Goal: Task Accomplishment & Management: Manage account settings

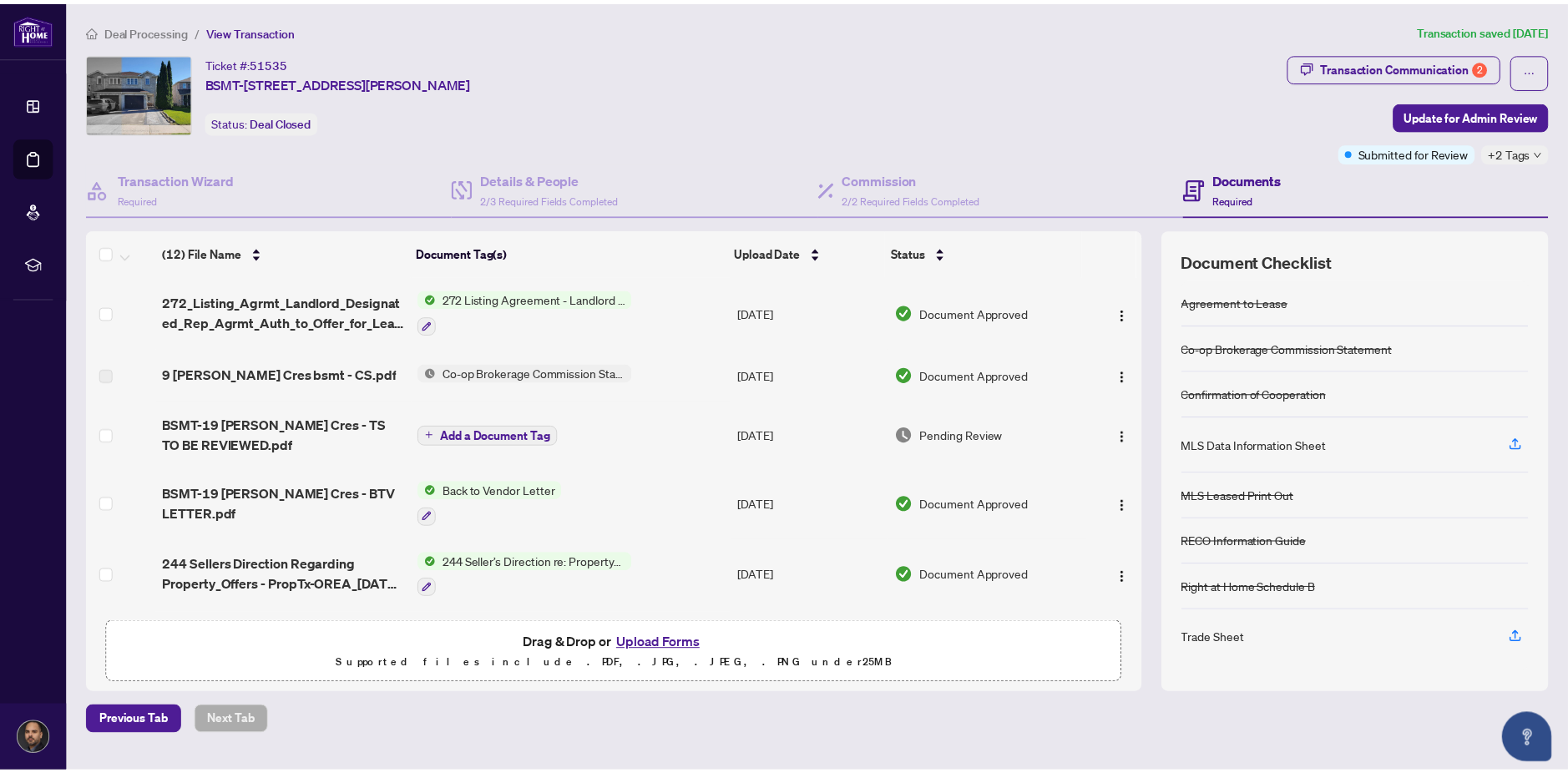
scroll to position [494, 0]
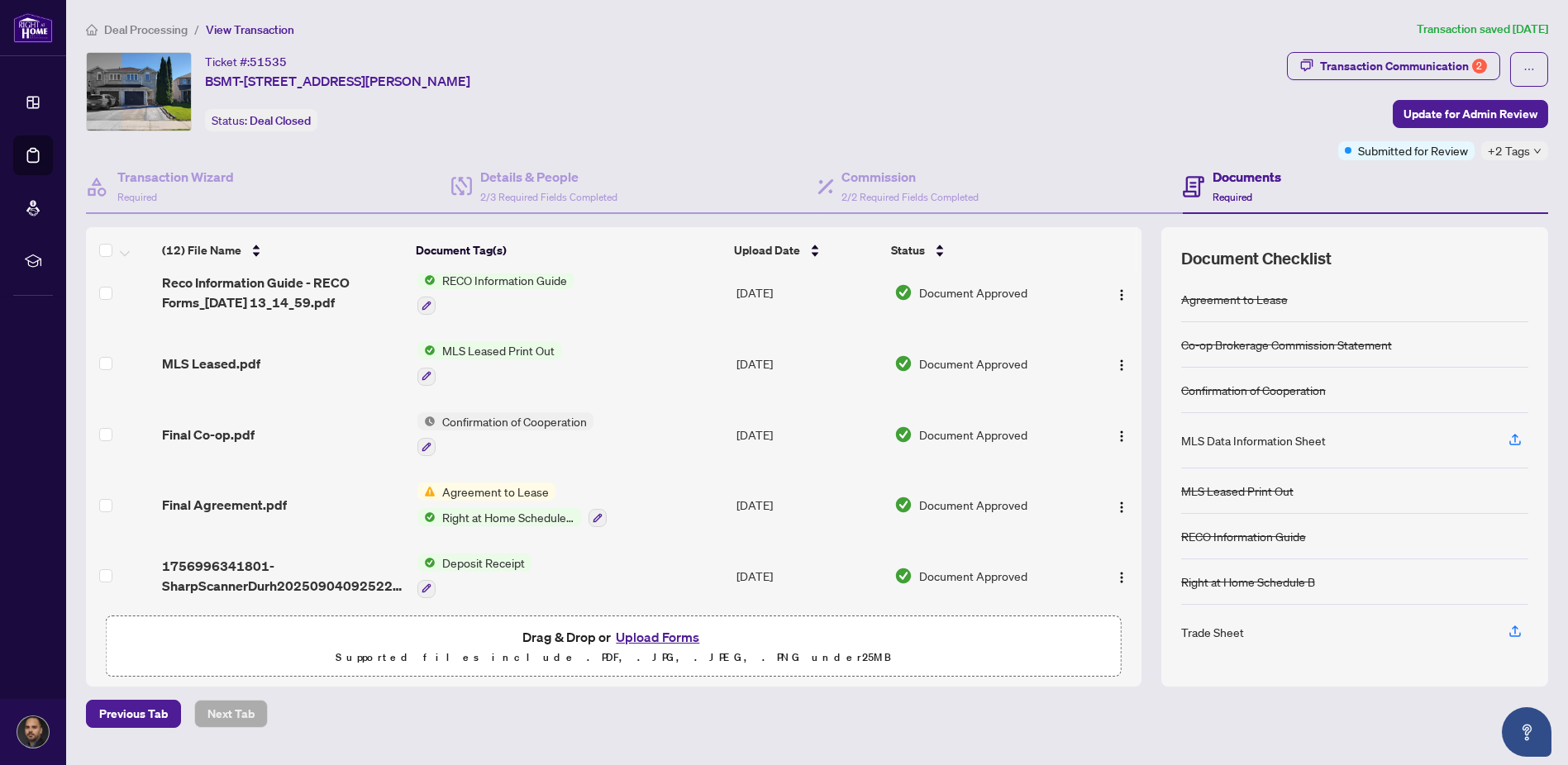
click at [516, 485] on span "Agreement to Lease" at bounding box center [495, 492] width 120 height 18
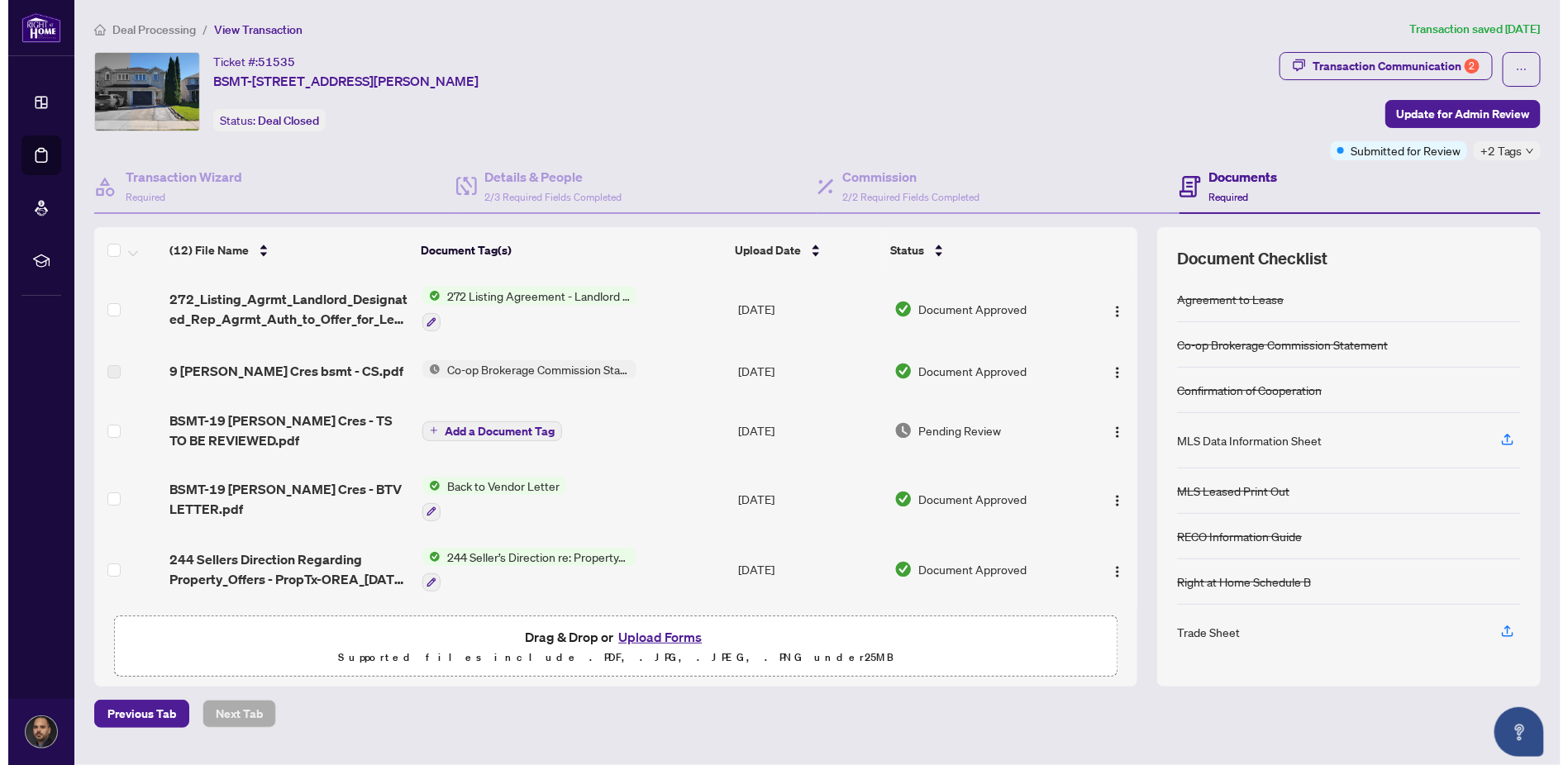
scroll to position [275, 0]
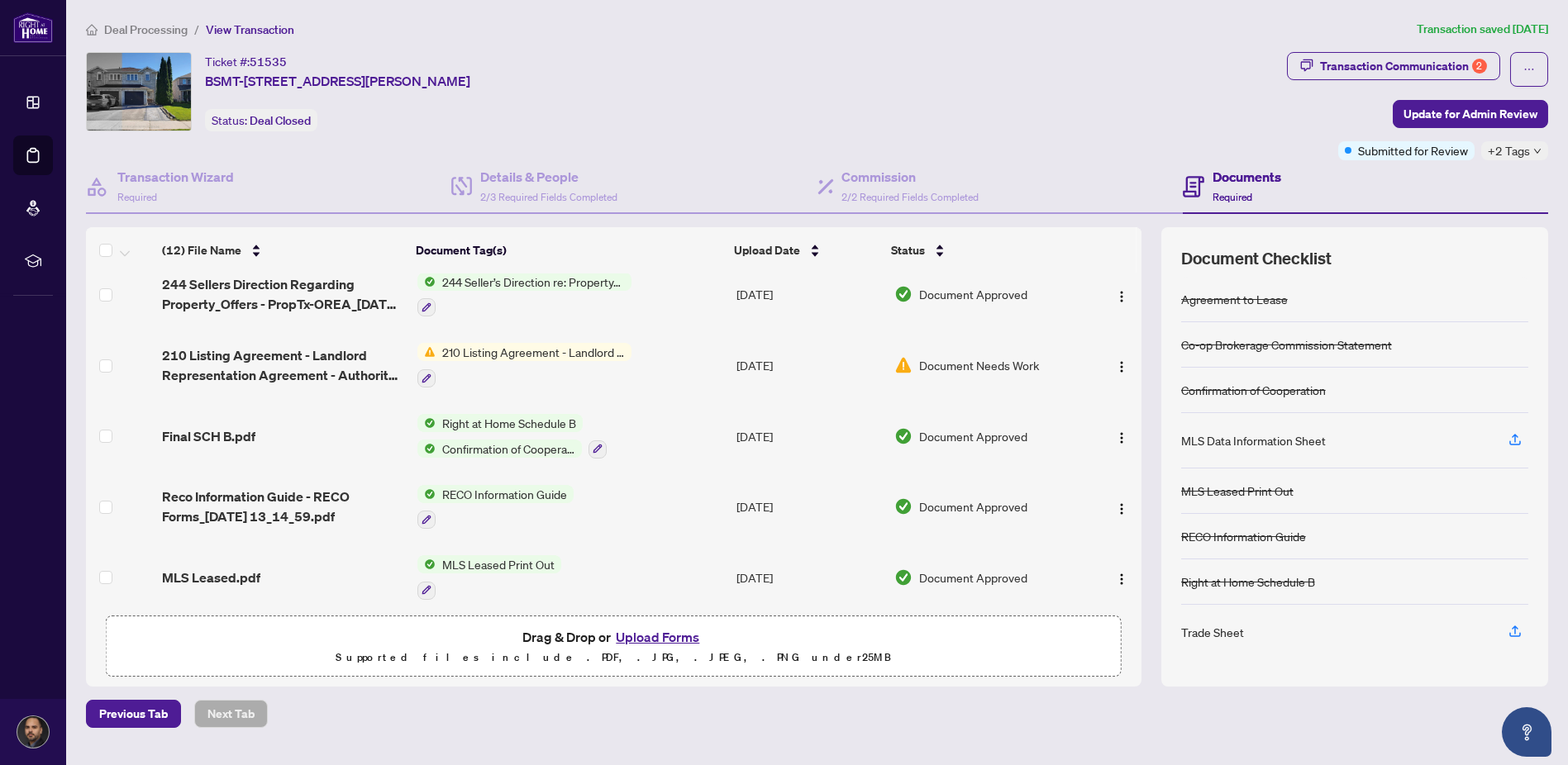
click at [536, 351] on span "210 Listing Agreement - Landlord Representation Agreement Authority to Offer fo…" at bounding box center [533, 351] width 195 height 18
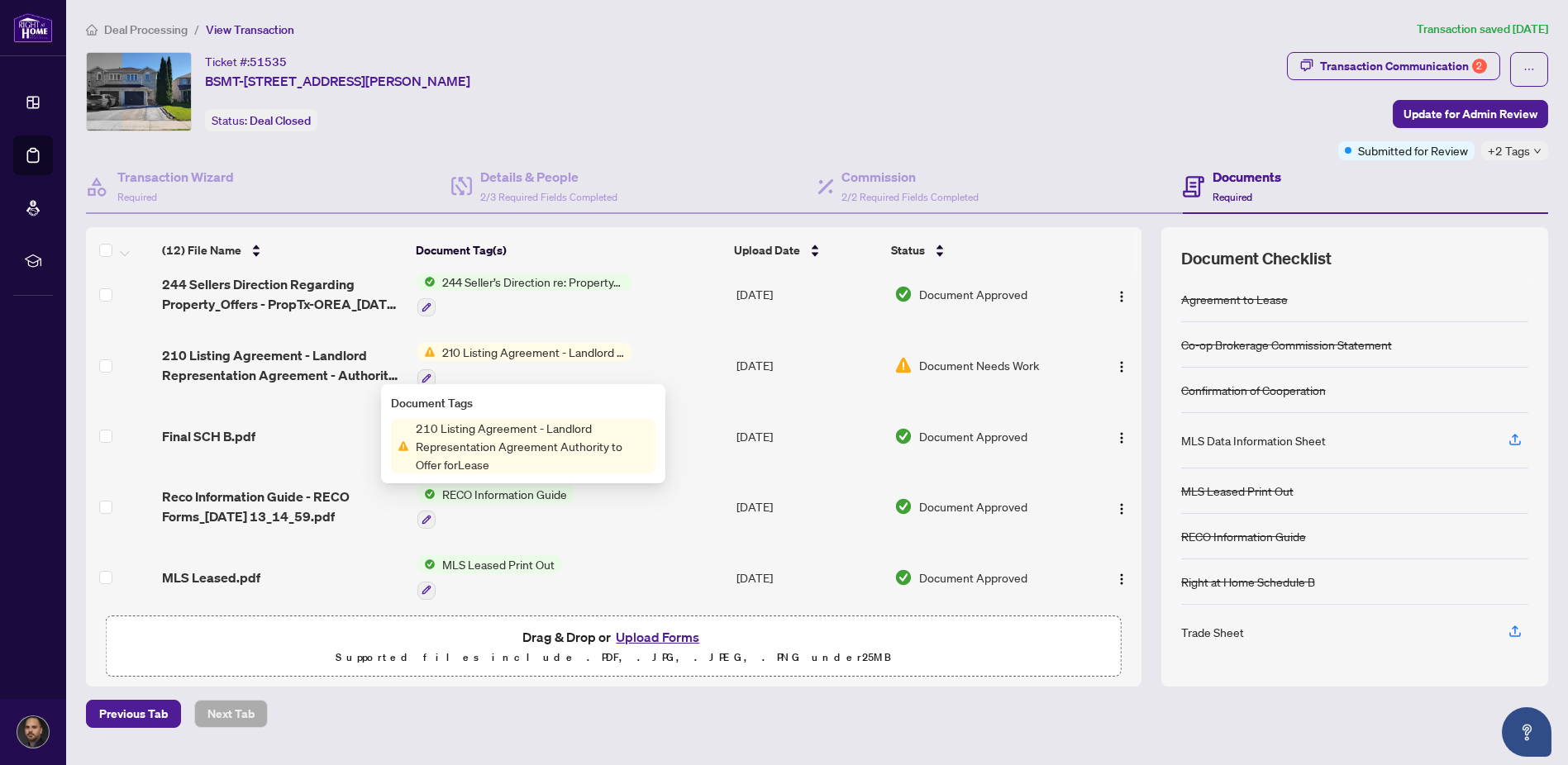
click at [954, 359] on span "Document Needs Work" at bounding box center [979, 365] width 120 height 18
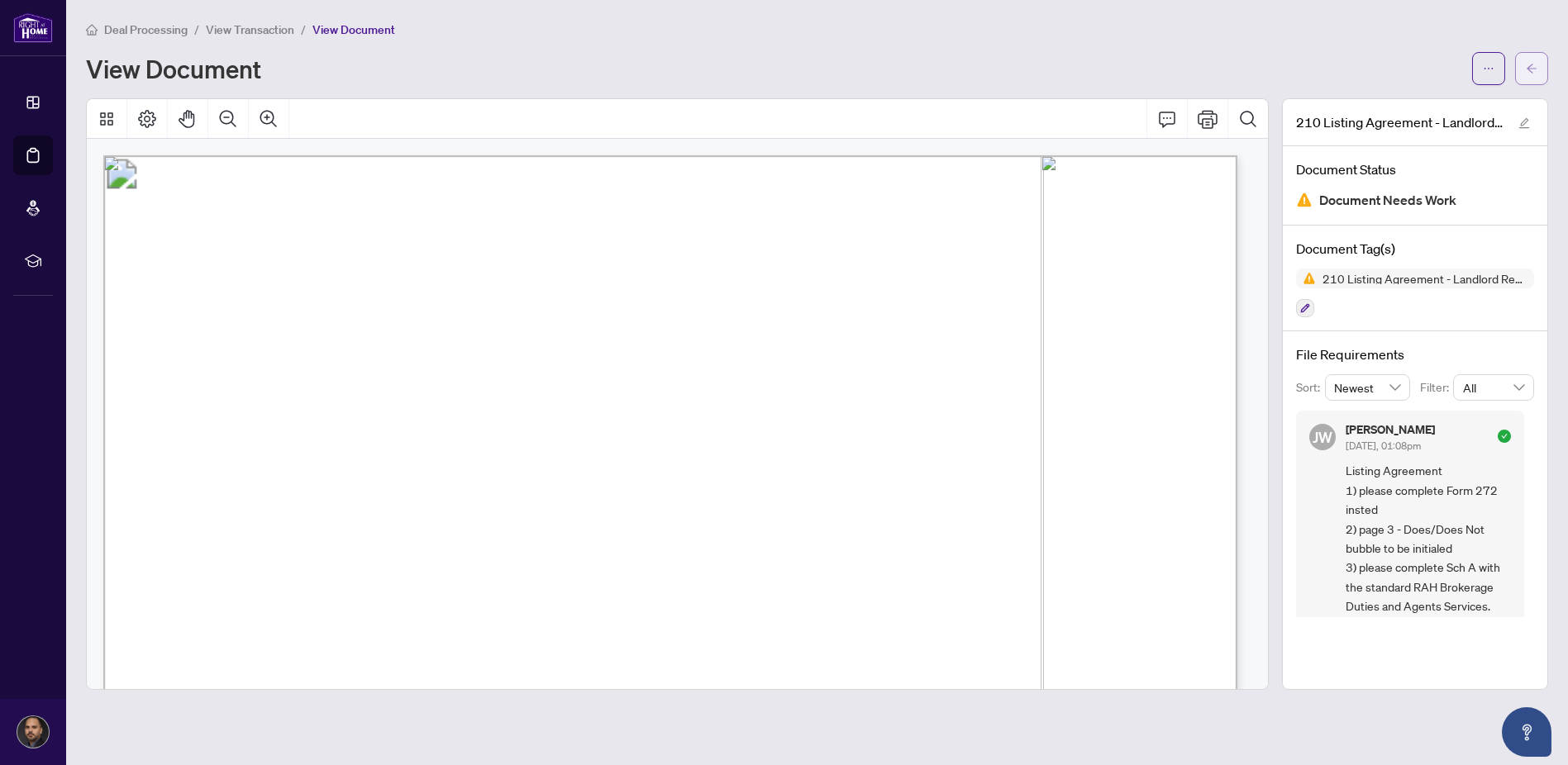
click at [1542, 66] on button "button" at bounding box center [1531, 68] width 33 height 33
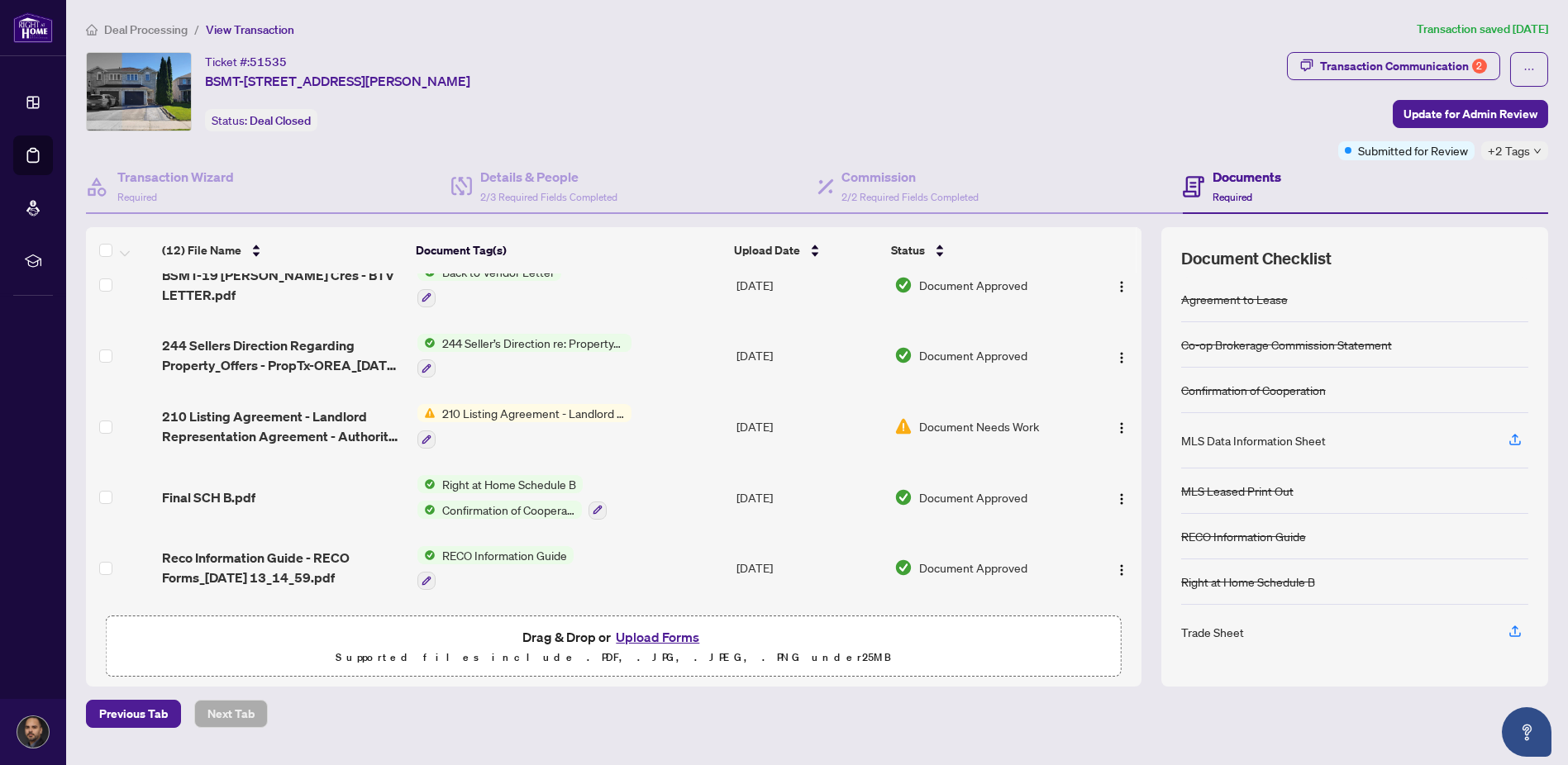
scroll to position [123, 0]
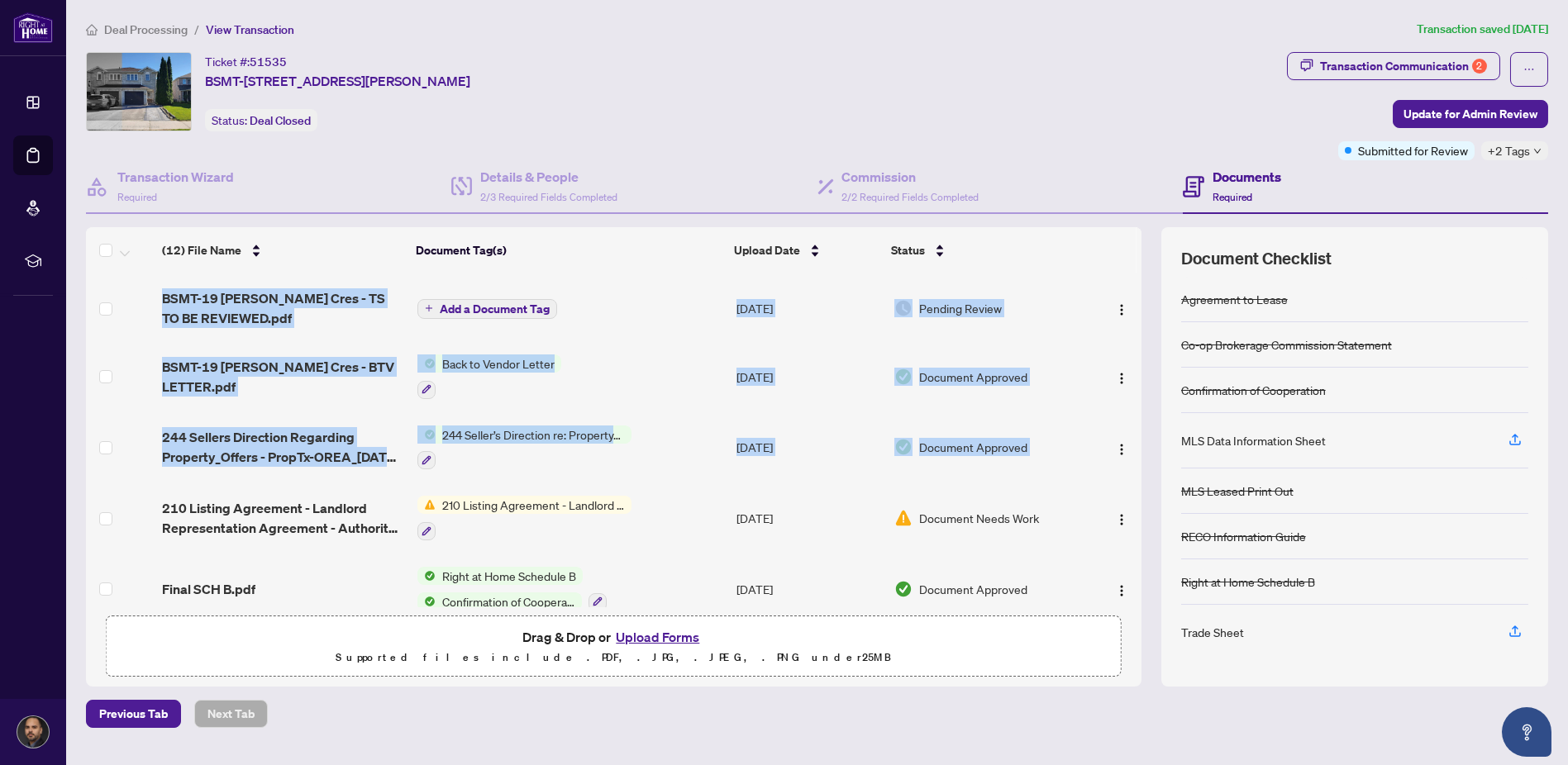
drag, startPoint x: 1136, startPoint y: 440, endPoint x: 1138, endPoint y: 471, distance: 31.1
click at [1138, 471] on div "272_Listing_Agrmt_Landlord_Designated_Rep_Agrmt_Auth_to_Offer_for_Lease_-_PropT…" at bounding box center [614, 440] width 1055 height 334
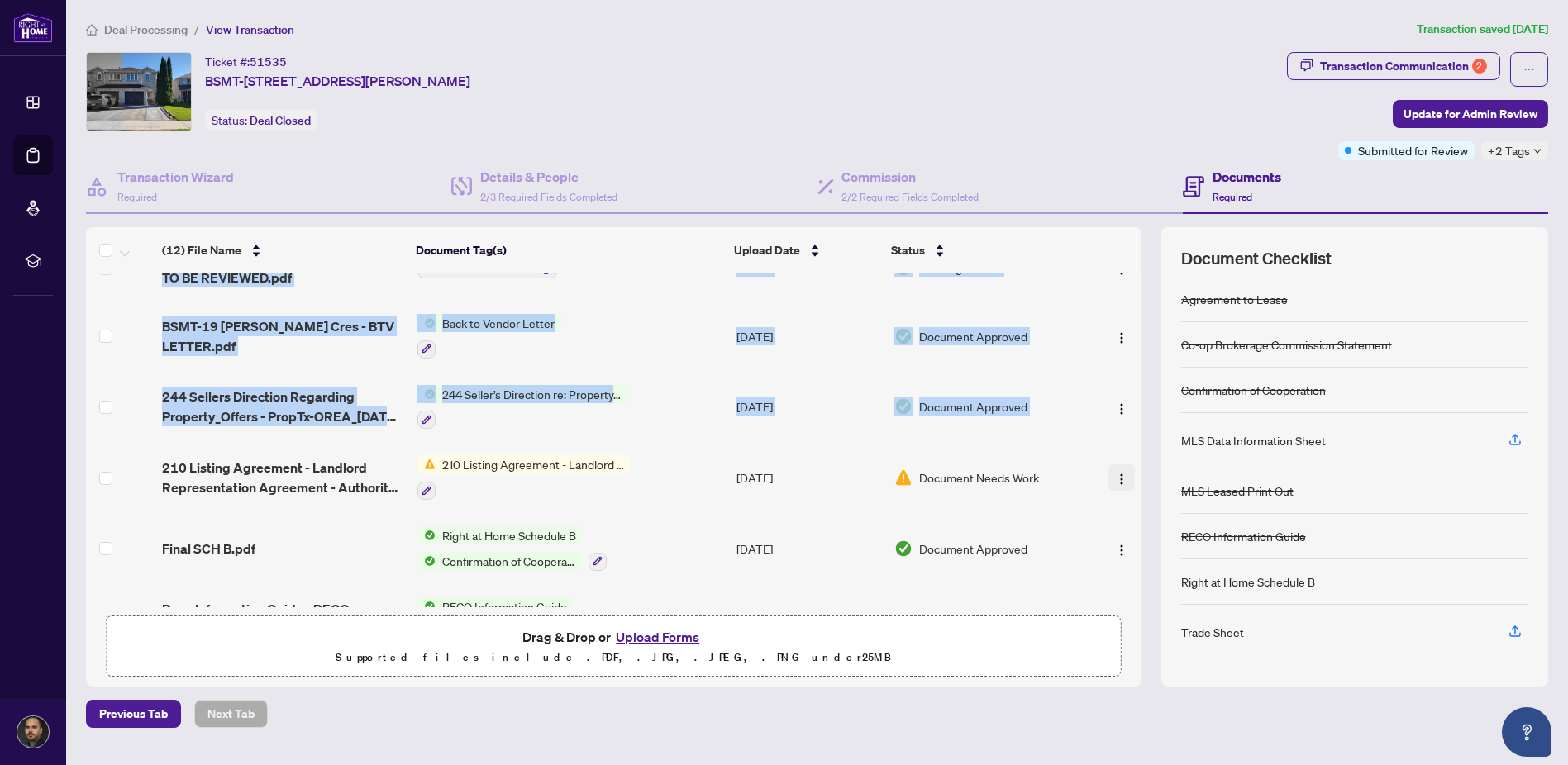
click at [1112, 480] on button "button" at bounding box center [1121, 478] width 26 height 26
click at [1132, 442] on td at bounding box center [1112, 477] width 55 height 71
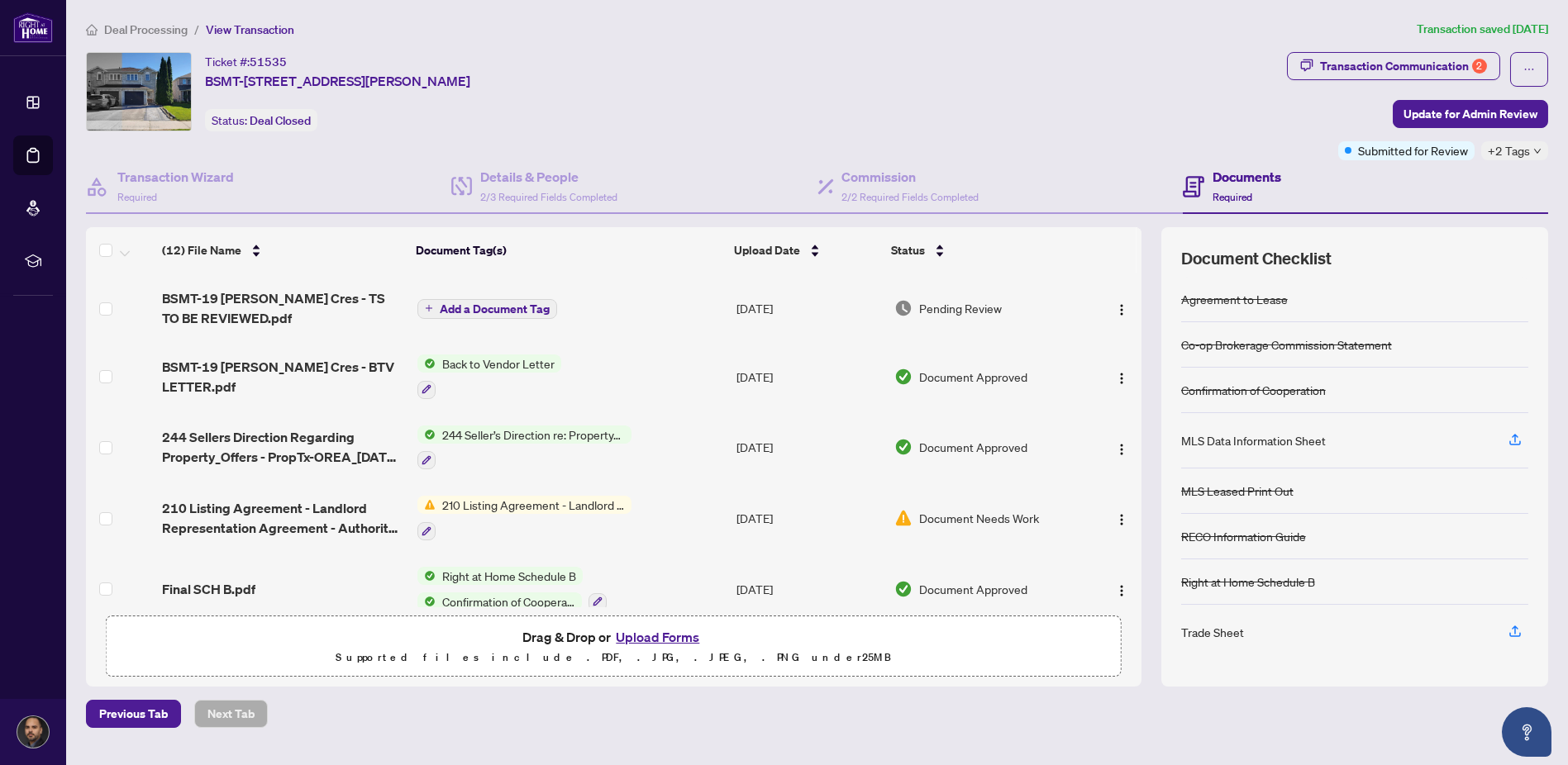
scroll to position [214, 0]
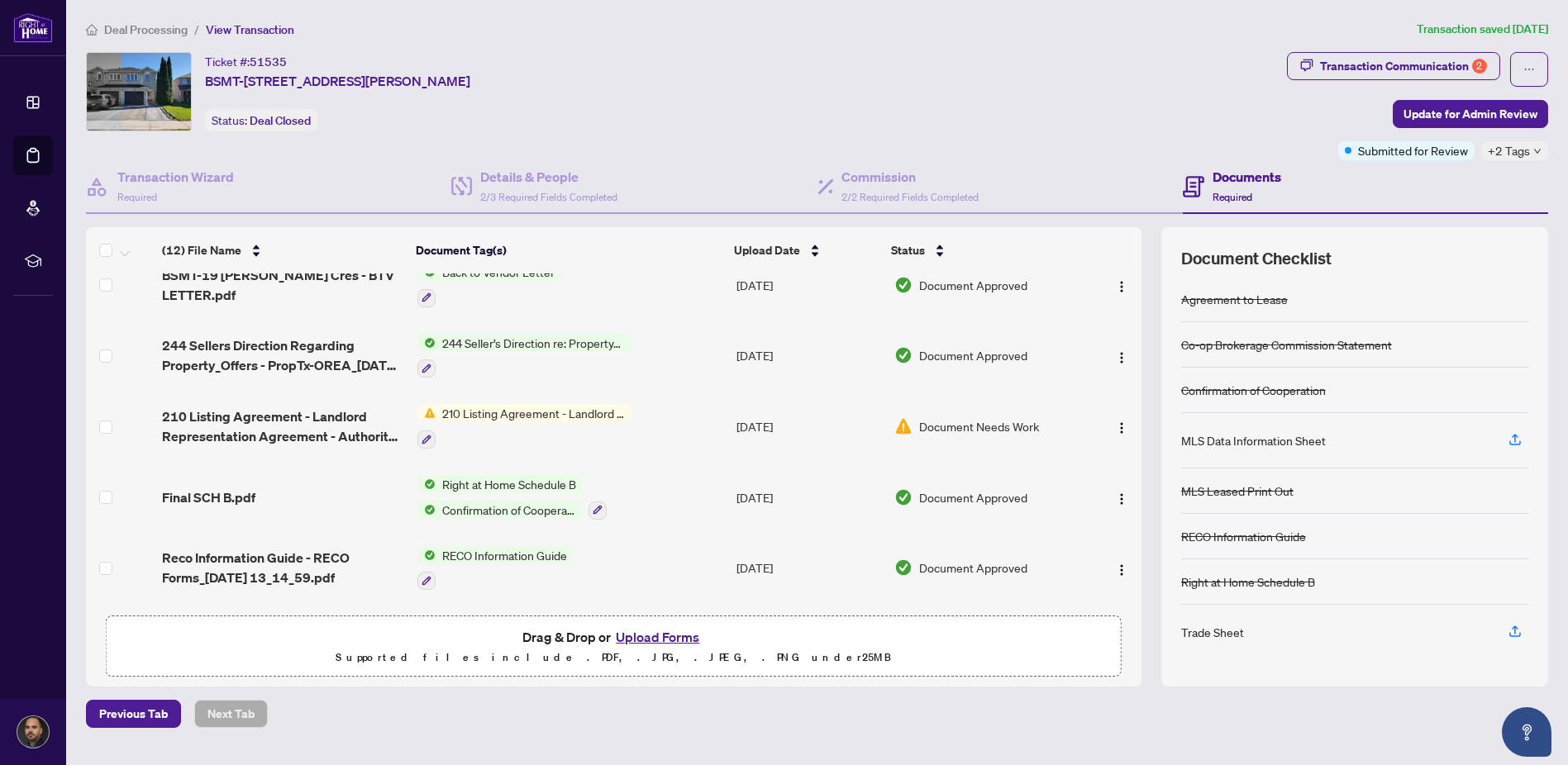
click at [603, 408] on span "210 Listing Agreement - Landlord Representation Agreement Authority to Offer fo…" at bounding box center [533, 413] width 195 height 18
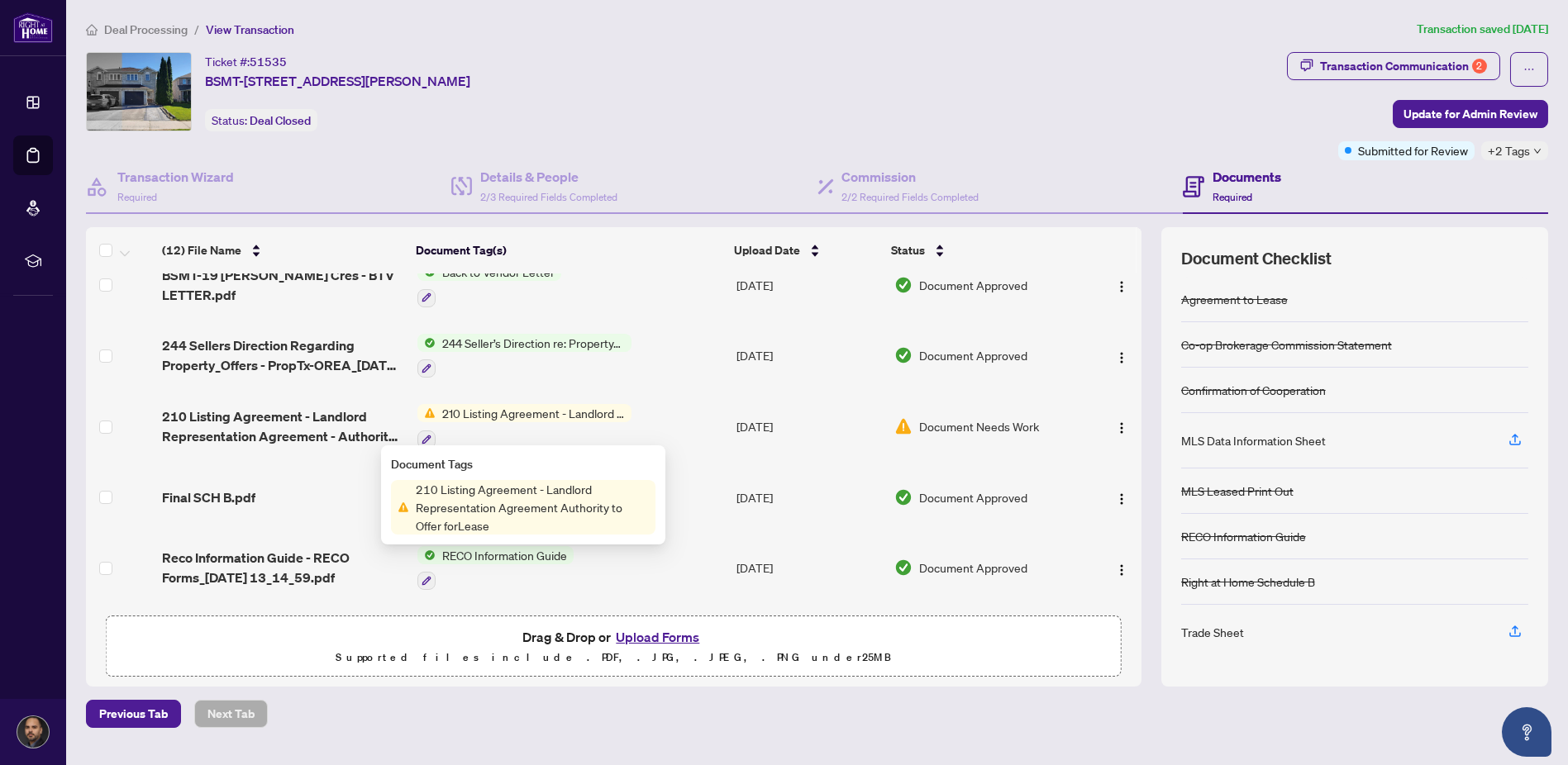
click at [486, 507] on span "210 Listing Agreement - Landlord Representation Agreement Authority to Offer fo…" at bounding box center [532, 507] width 246 height 54
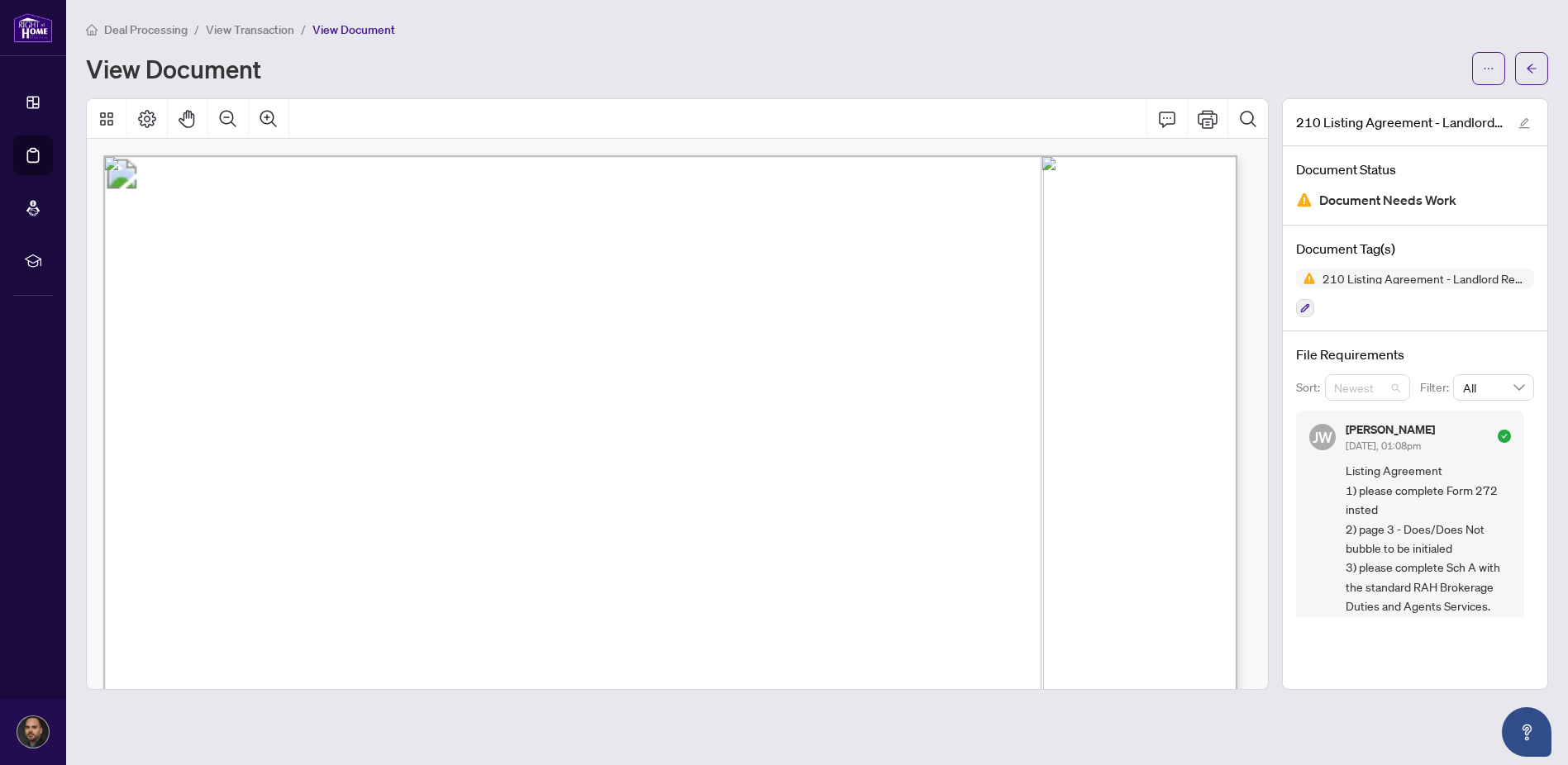
click at [1393, 387] on span "Newest" at bounding box center [1367, 387] width 66 height 25
click at [1407, 483] on span "Listing Agreement 1) please complete Form 272 insted 2) page 3 - Does/Does Not …" at bounding box center [1428, 567] width 166 height 212
click at [1554, 51] on main "Deal Processing / View Transaction / View Document View Document 210 Listing Ag…" at bounding box center [816, 382] width 1501 height 765
click at [1542, 66] on button "button" at bounding box center [1531, 68] width 33 height 33
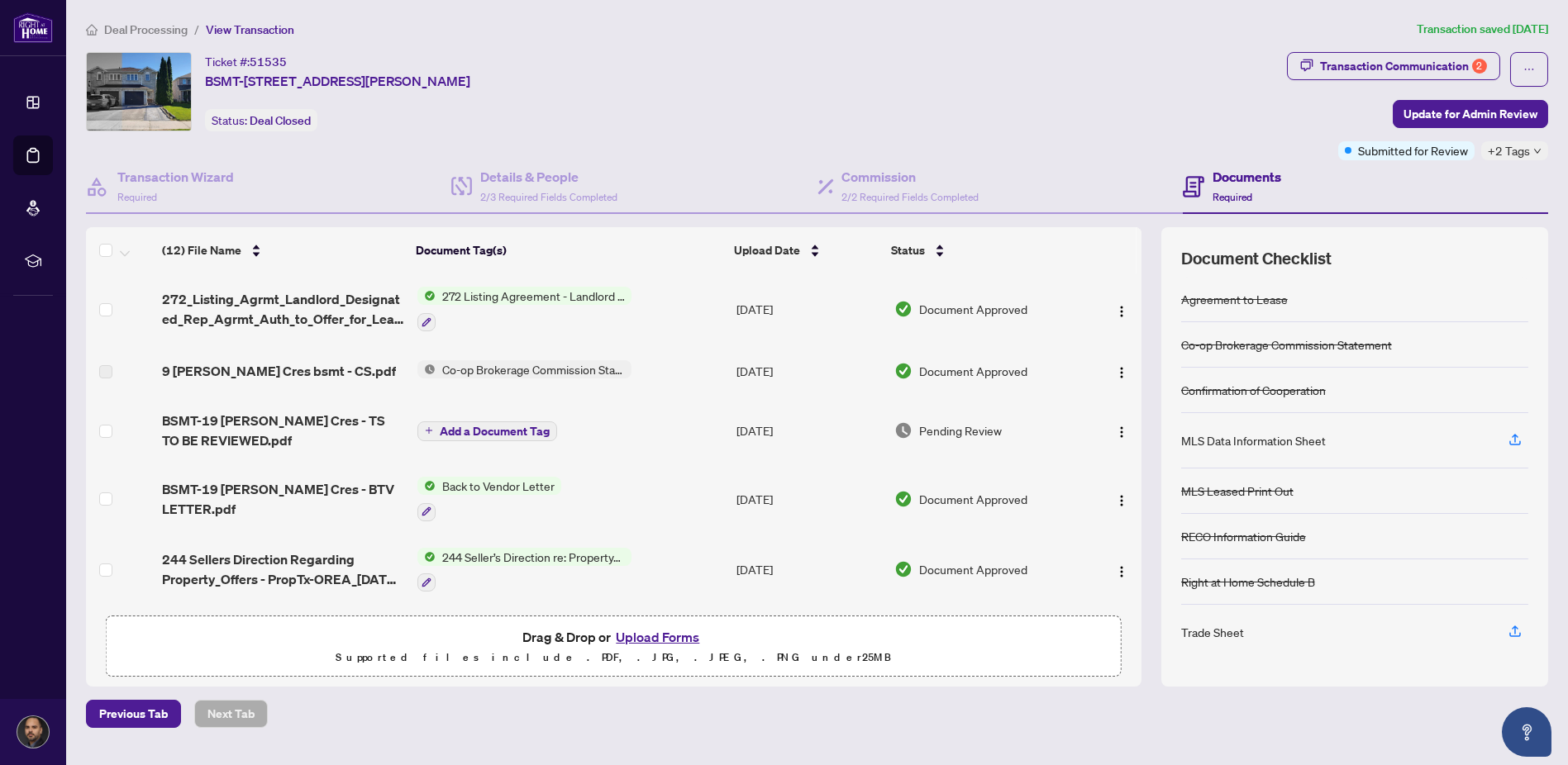
click at [1536, 157] on div "+2 Tags" at bounding box center [1515, 151] width 67 height 19
click at [1479, 154] on span "Requires Additional Docs" at bounding box center [1473, 159] width 124 height 18
click at [1481, 154] on span "Requires Additional Docs" at bounding box center [1473, 159] width 124 height 18
click at [1127, 132] on div "Ticket #: 51535 BSMT-[STREET_ADDRESS][PERSON_NAME] Status: Deal Closed" at bounding box center [683, 106] width 1201 height 109
click at [224, 183] on h4 "Transaction Wizard" at bounding box center [175, 176] width 117 height 20
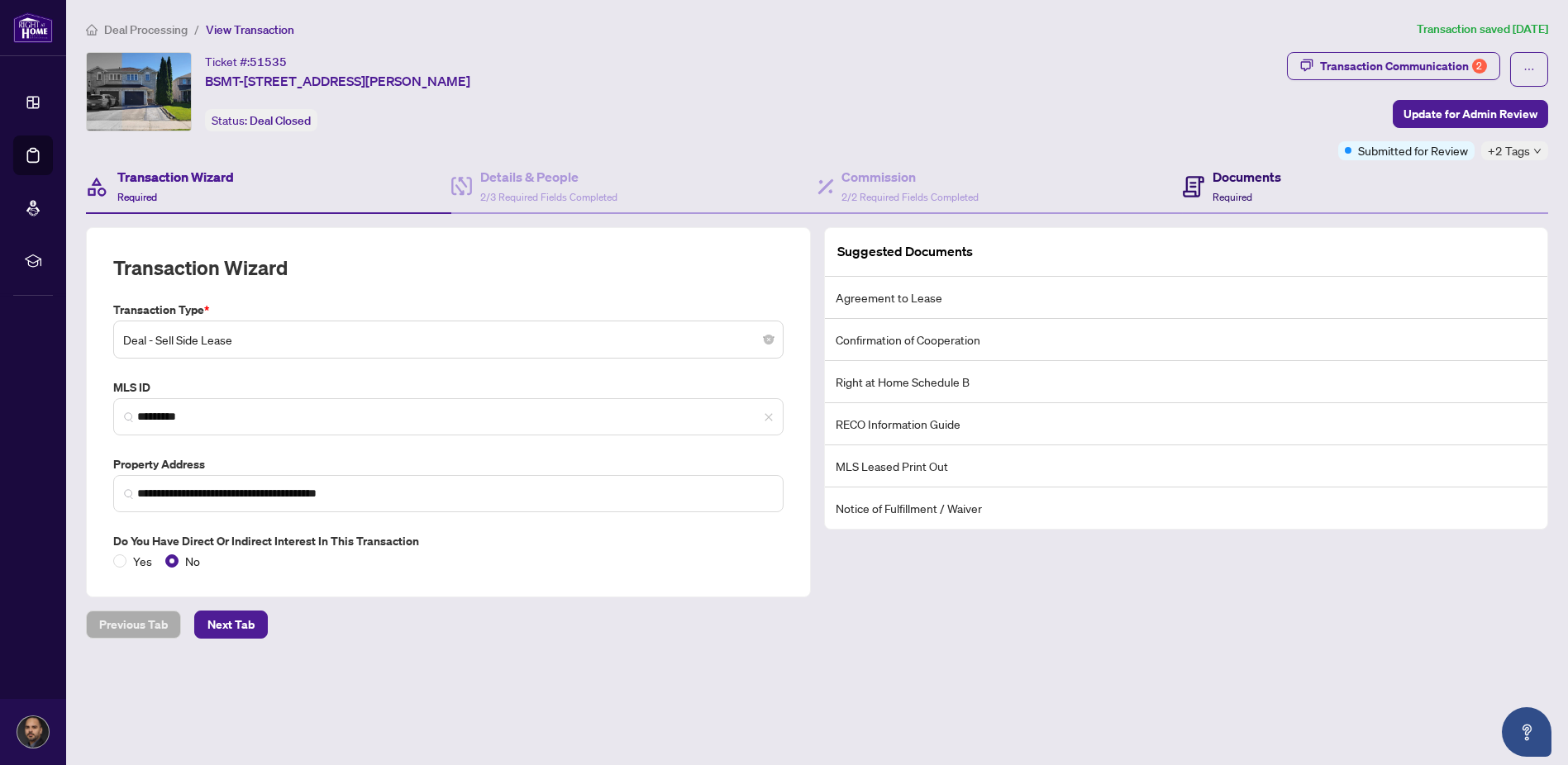
click at [1210, 181] on div "Documents Required" at bounding box center [1231, 186] width 98 height 39
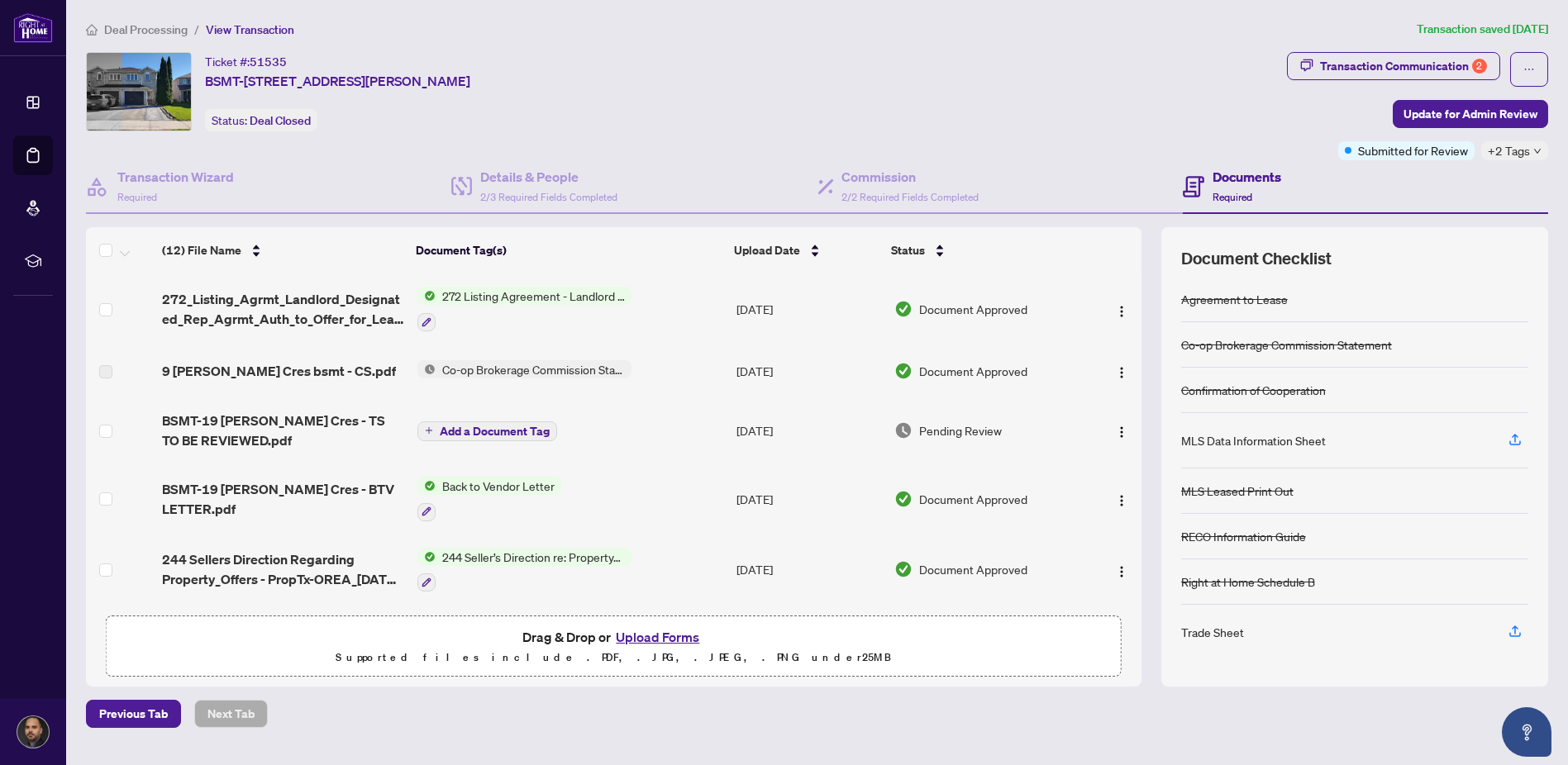
click at [641, 636] on button "Upload Forms" at bounding box center [657, 637] width 94 height 22
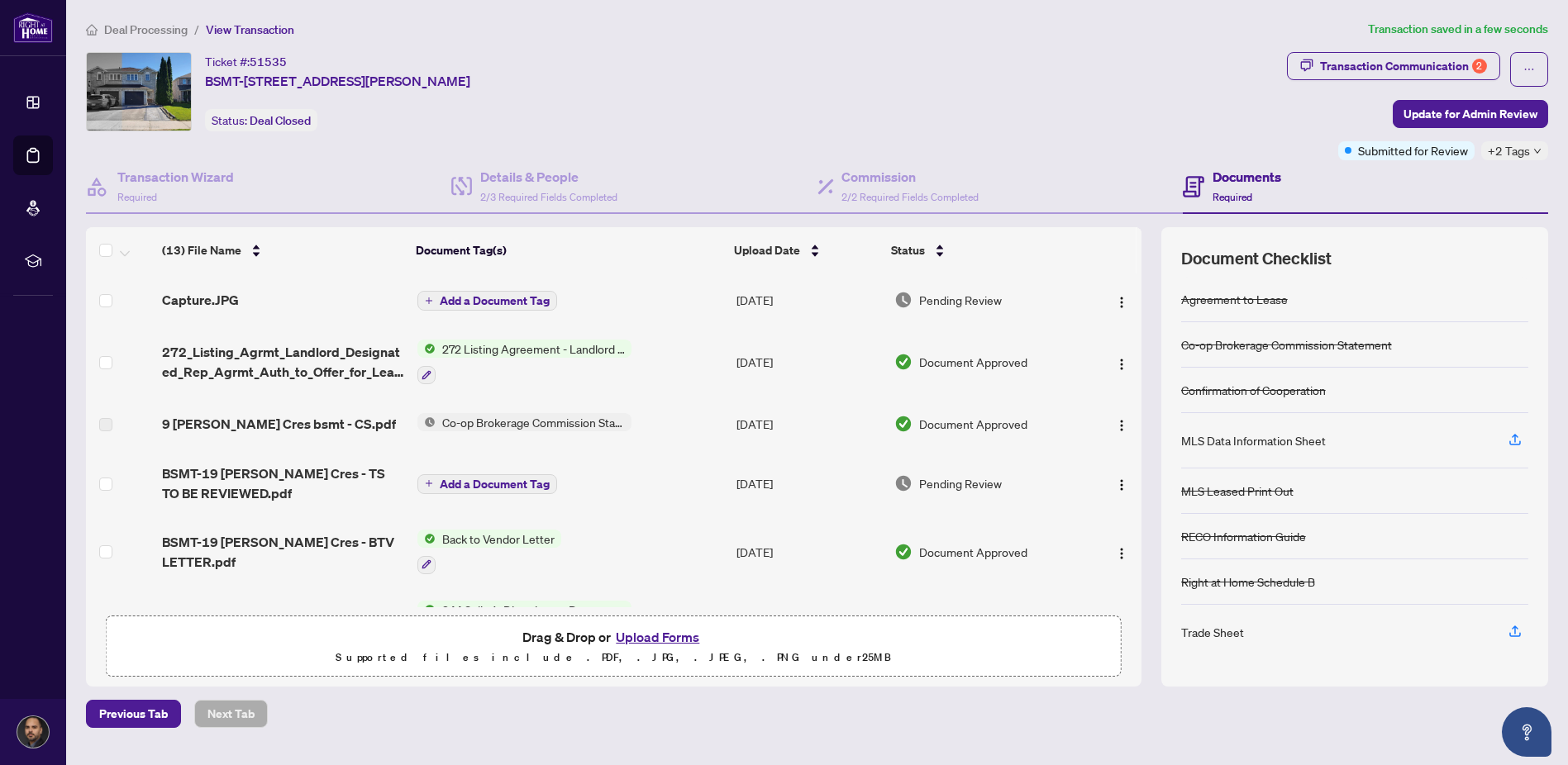
click at [506, 295] on span "Add a Document Tag" at bounding box center [494, 301] width 110 height 11
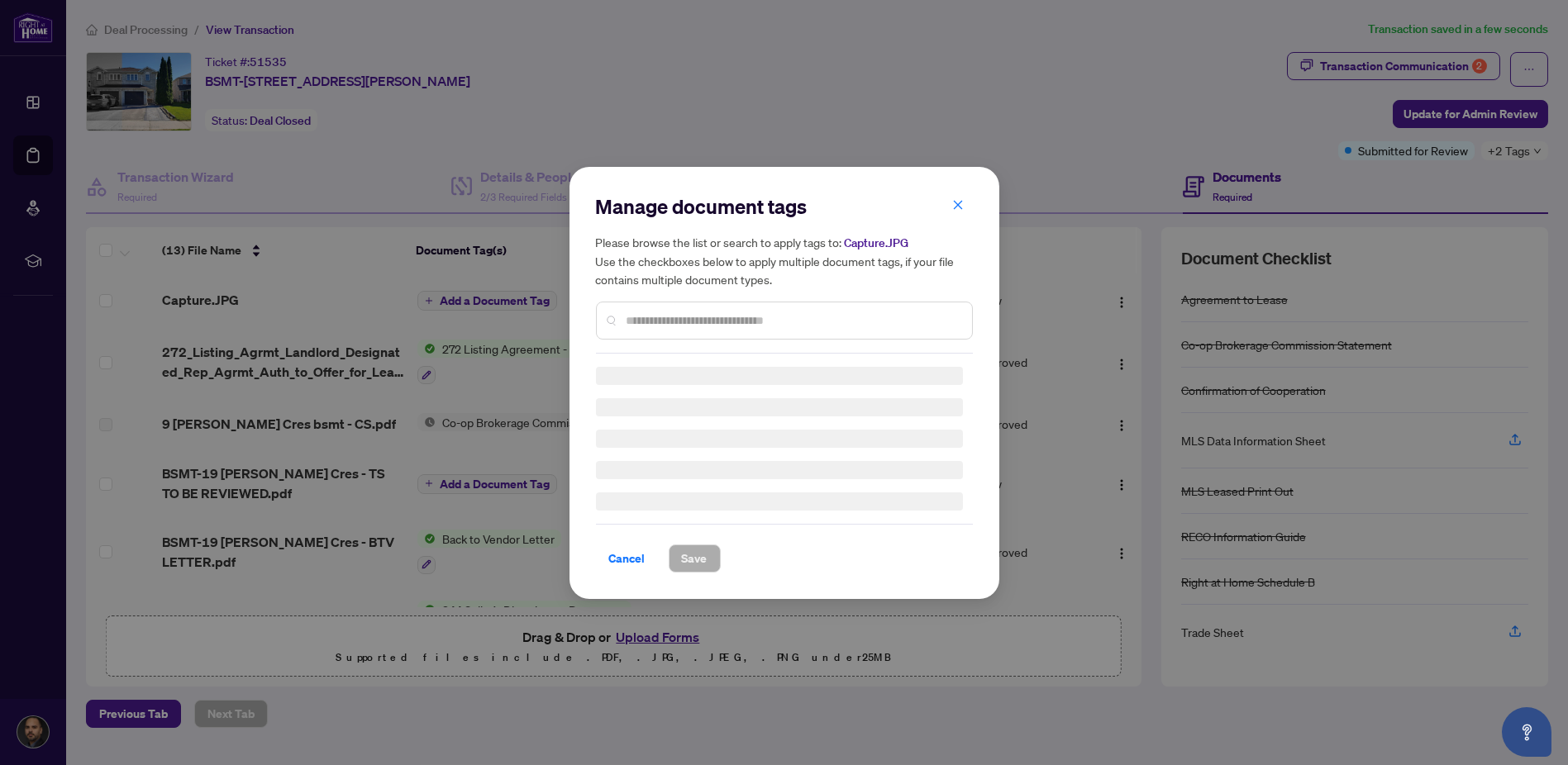
click at [661, 312] on div "Manage document tags Please browse the list or search to apply tags to: Capture…" at bounding box center [784, 273] width 377 height 160
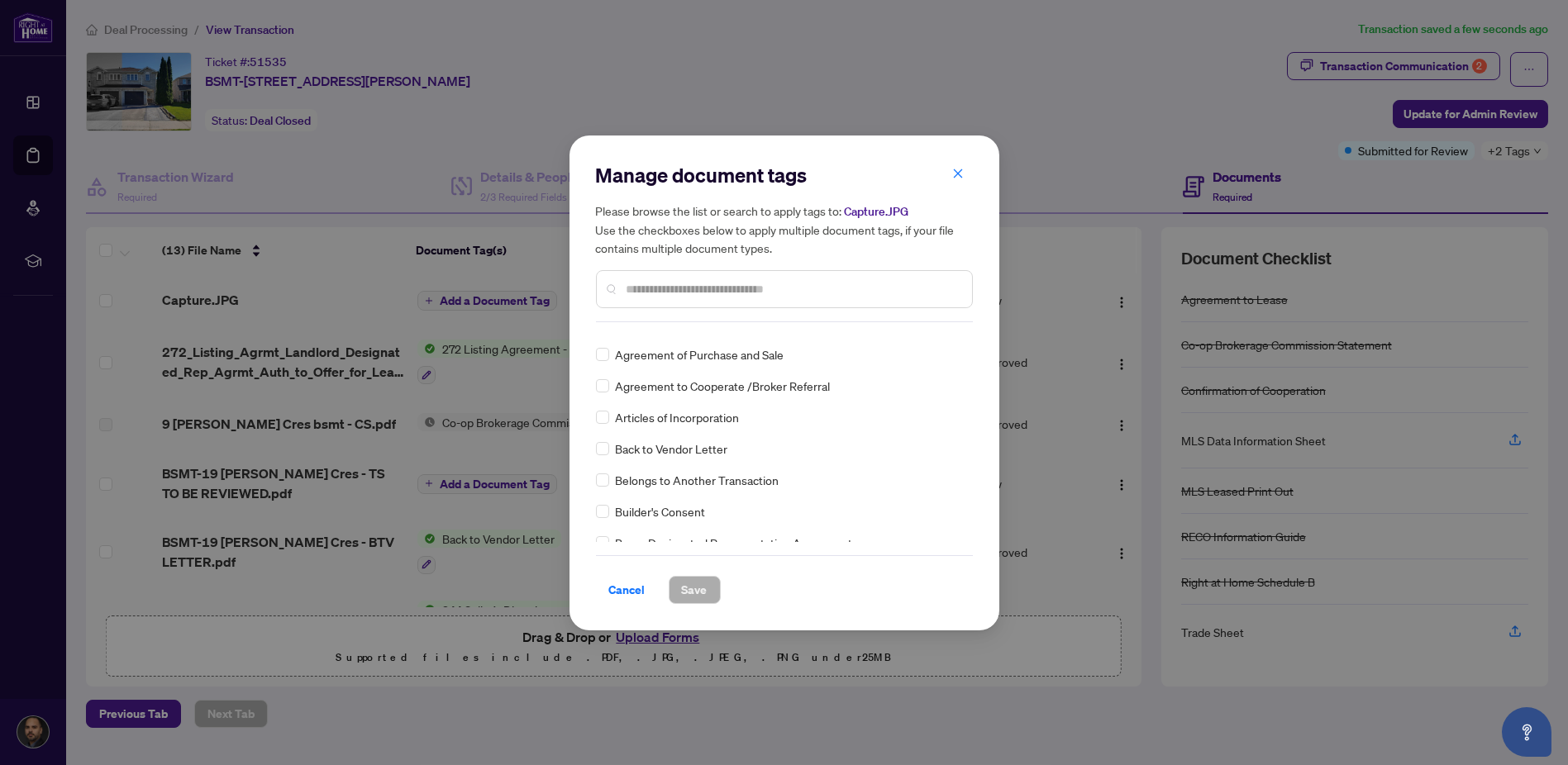
scroll to position [550, 0]
click at [717, 293] on input "text" at bounding box center [792, 289] width 332 height 18
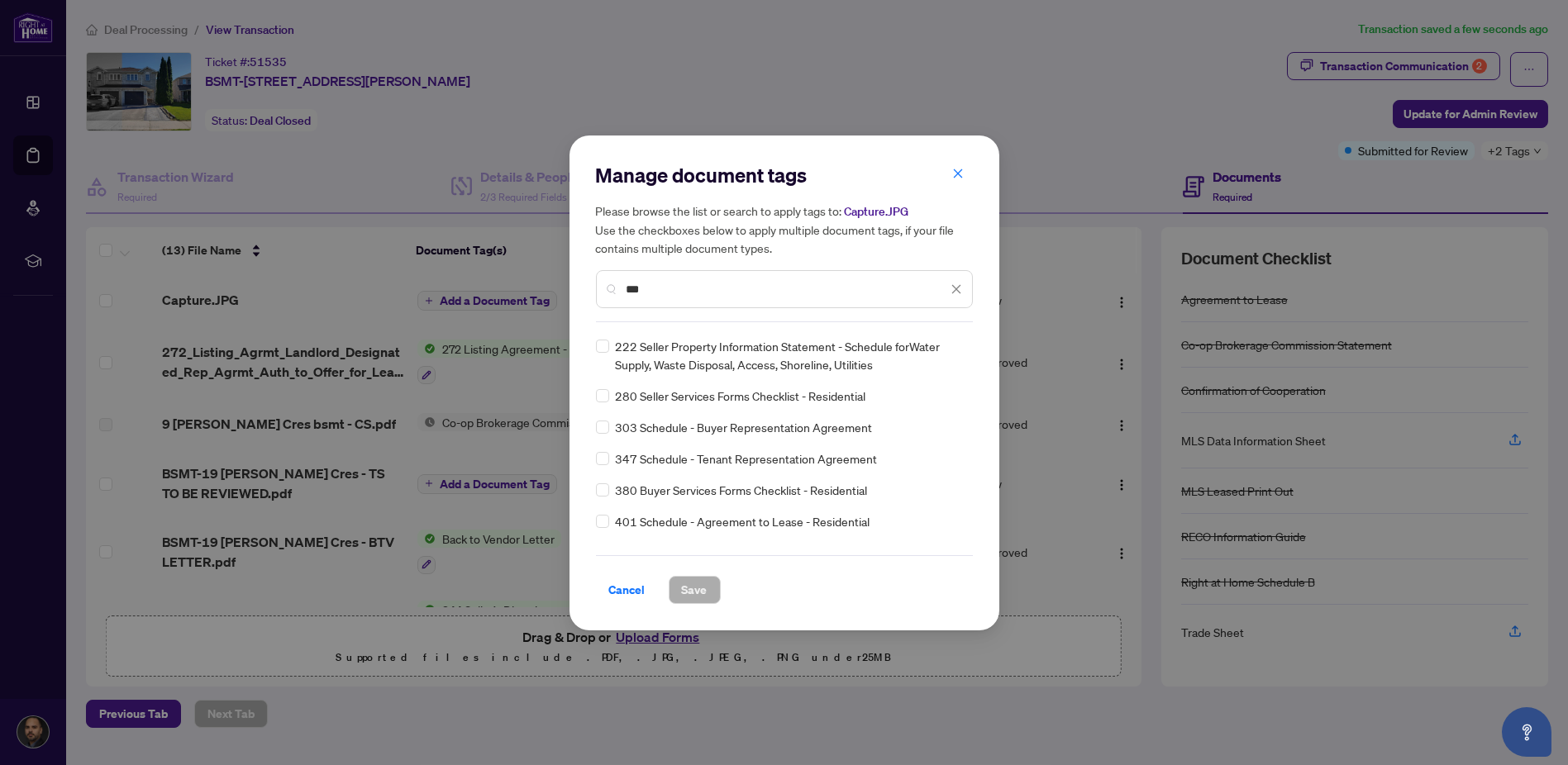
scroll to position [0, 0]
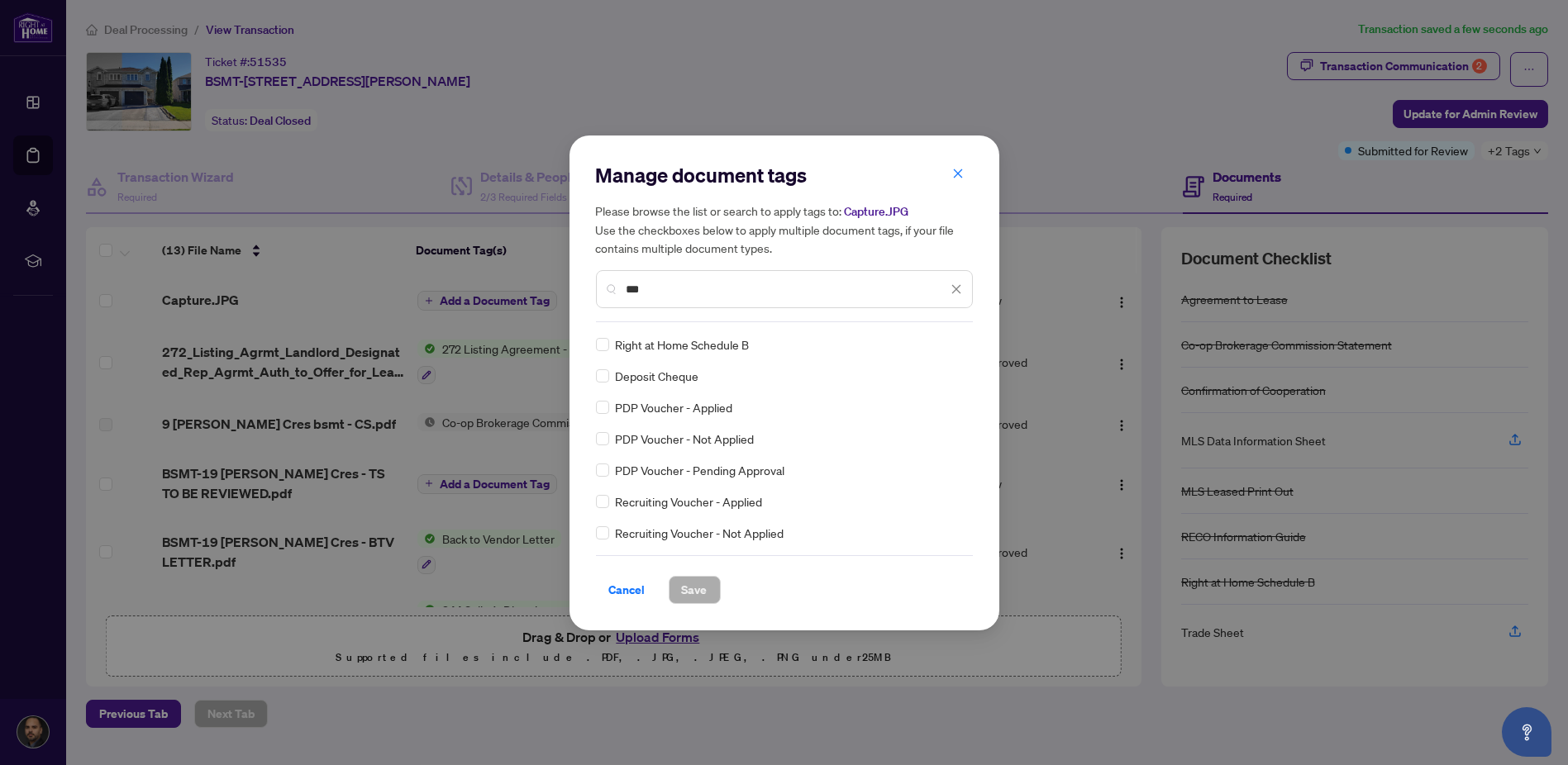
drag, startPoint x: 734, startPoint y: 287, endPoint x: 578, endPoint y: 271, distance: 156.8
click at [578, 271] on div "Manage document tags Please browse the list or search to apply tags to: Capture…" at bounding box center [784, 383] width 429 height 495
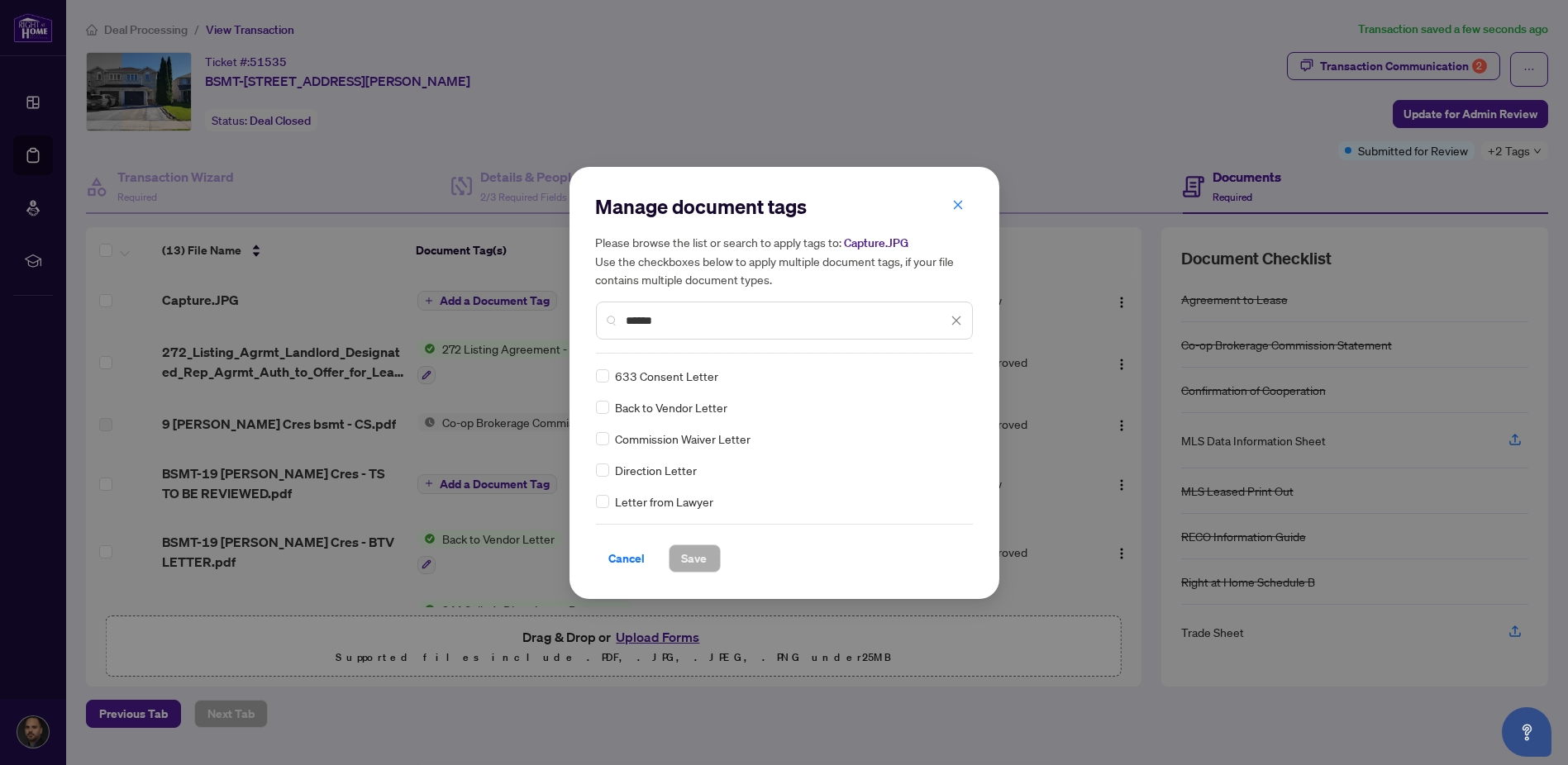
click at [669, 323] on input "******" at bounding box center [787, 320] width 321 height 18
type input "******"
click at [687, 556] on span "Save" at bounding box center [694, 558] width 25 height 26
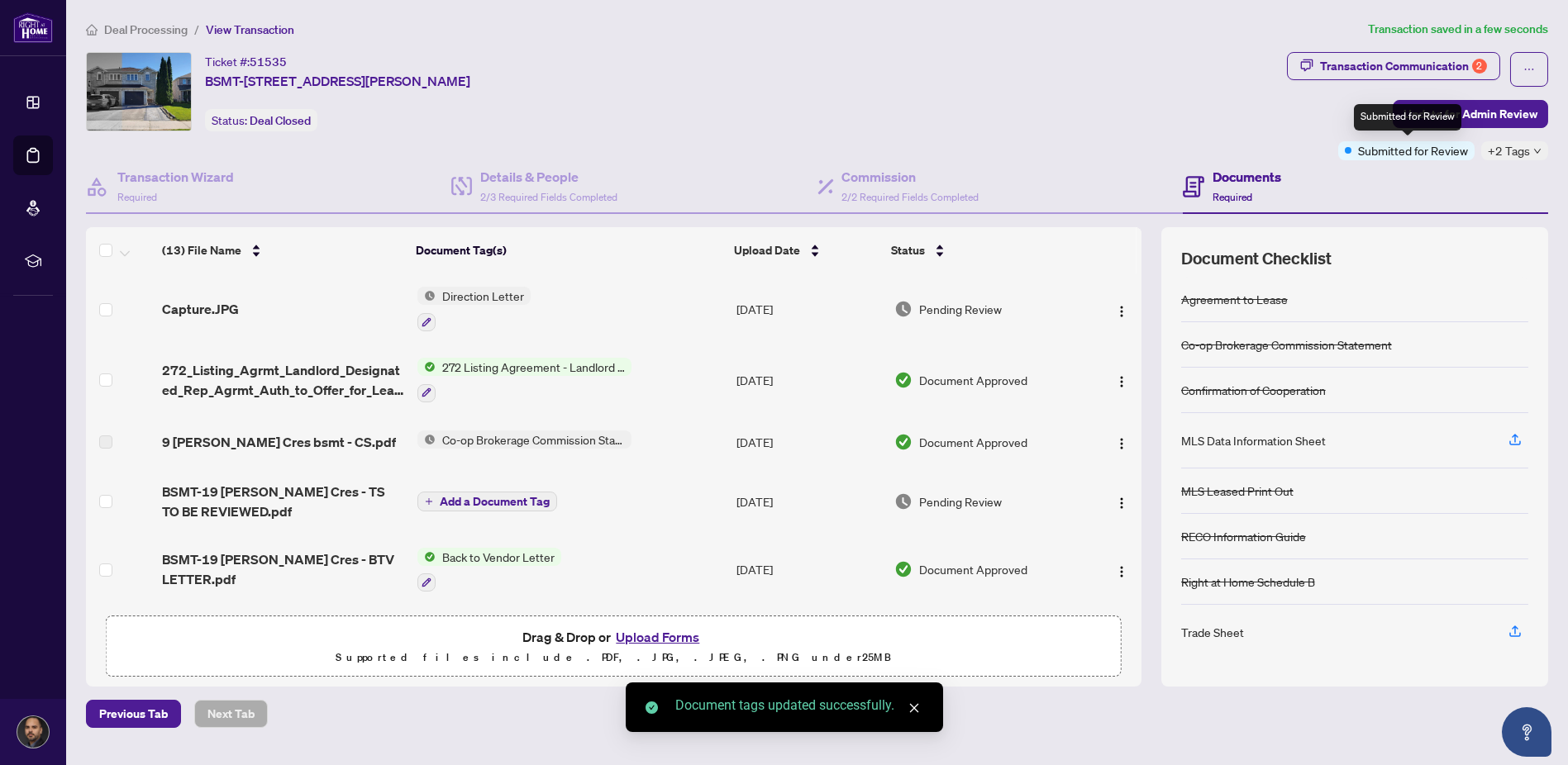
click at [1447, 104] on div "Submitted for Review" at bounding box center [1407, 117] width 108 height 26
click at [1484, 117] on span "Update for Admin Review" at bounding box center [1470, 114] width 134 height 26
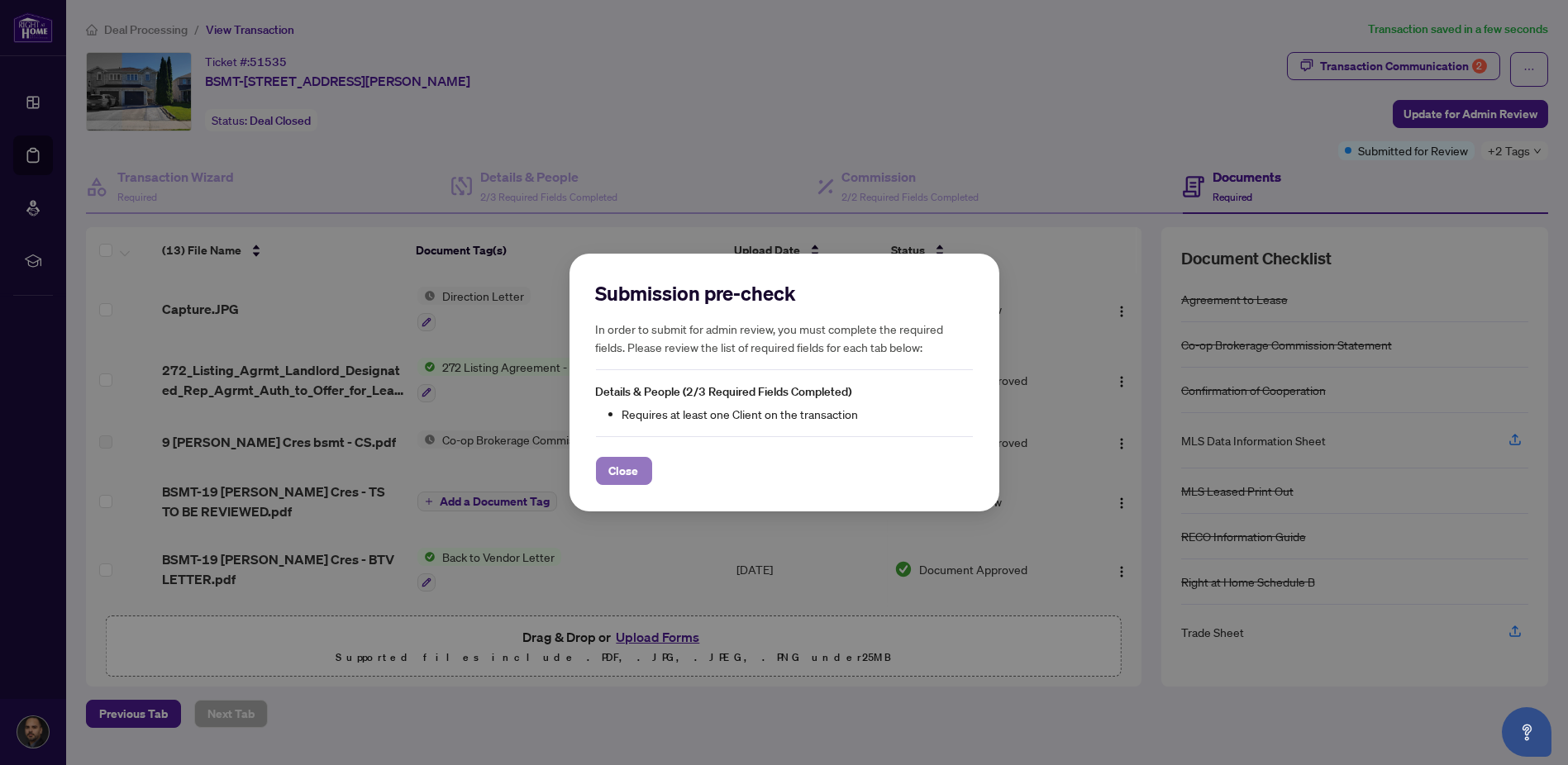
click at [632, 475] on span "Close" at bounding box center [624, 471] width 30 height 26
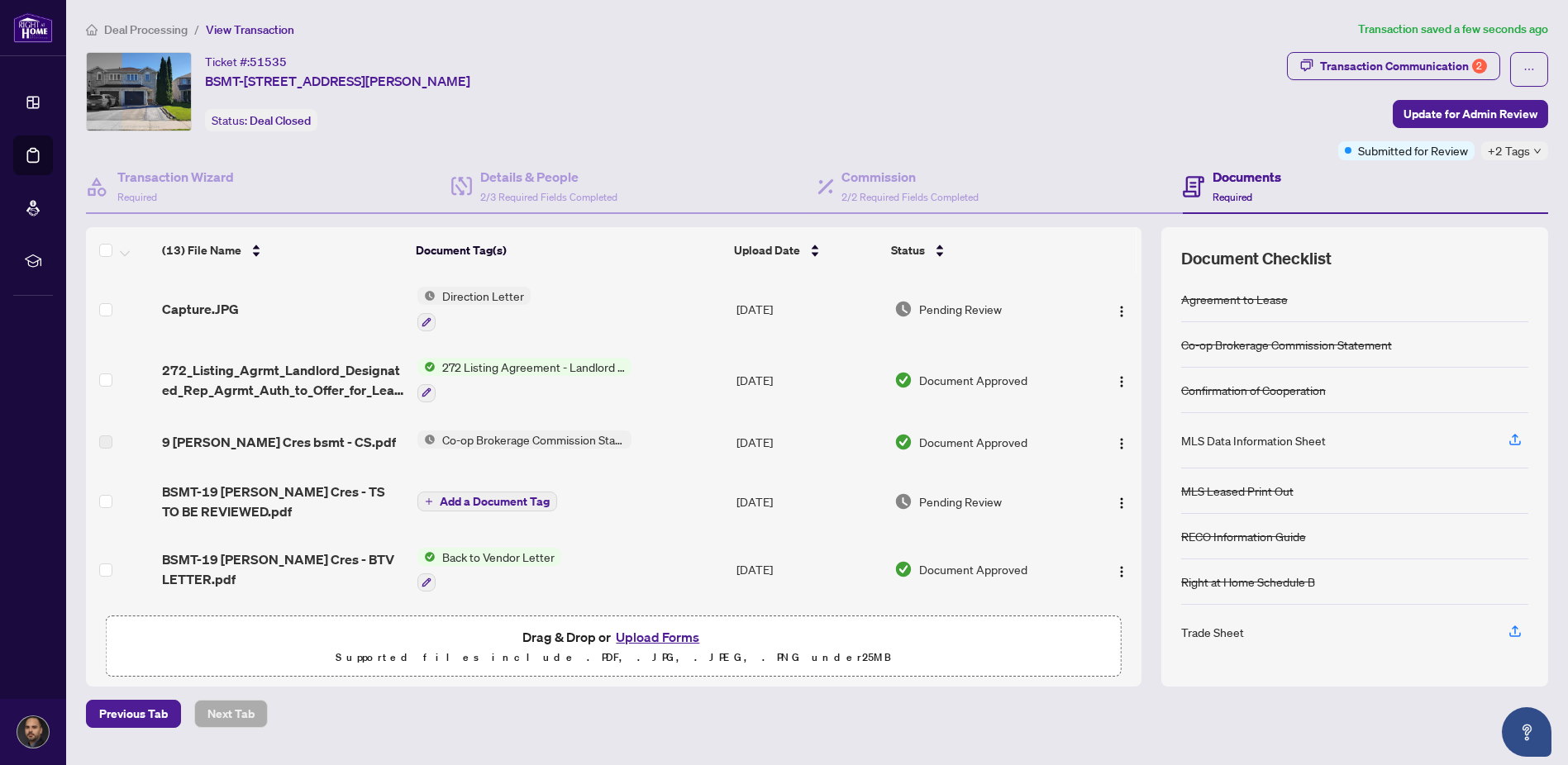
click at [215, 308] on span "Capture.JPG" at bounding box center [201, 308] width 77 height 20
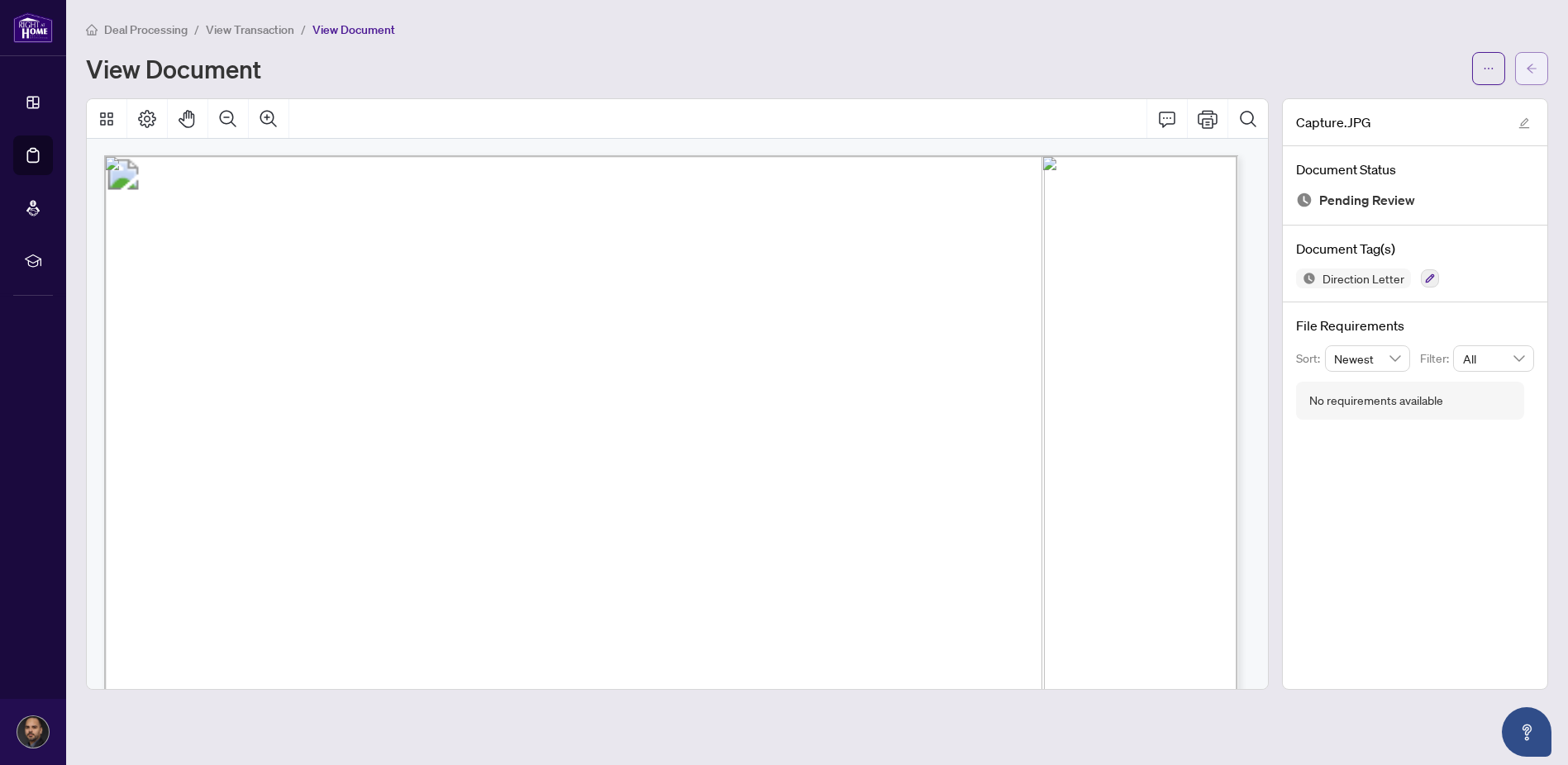
click at [1529, 67] on icon "arrow-left" at bounding box center [1531, 68] width 10 height 9
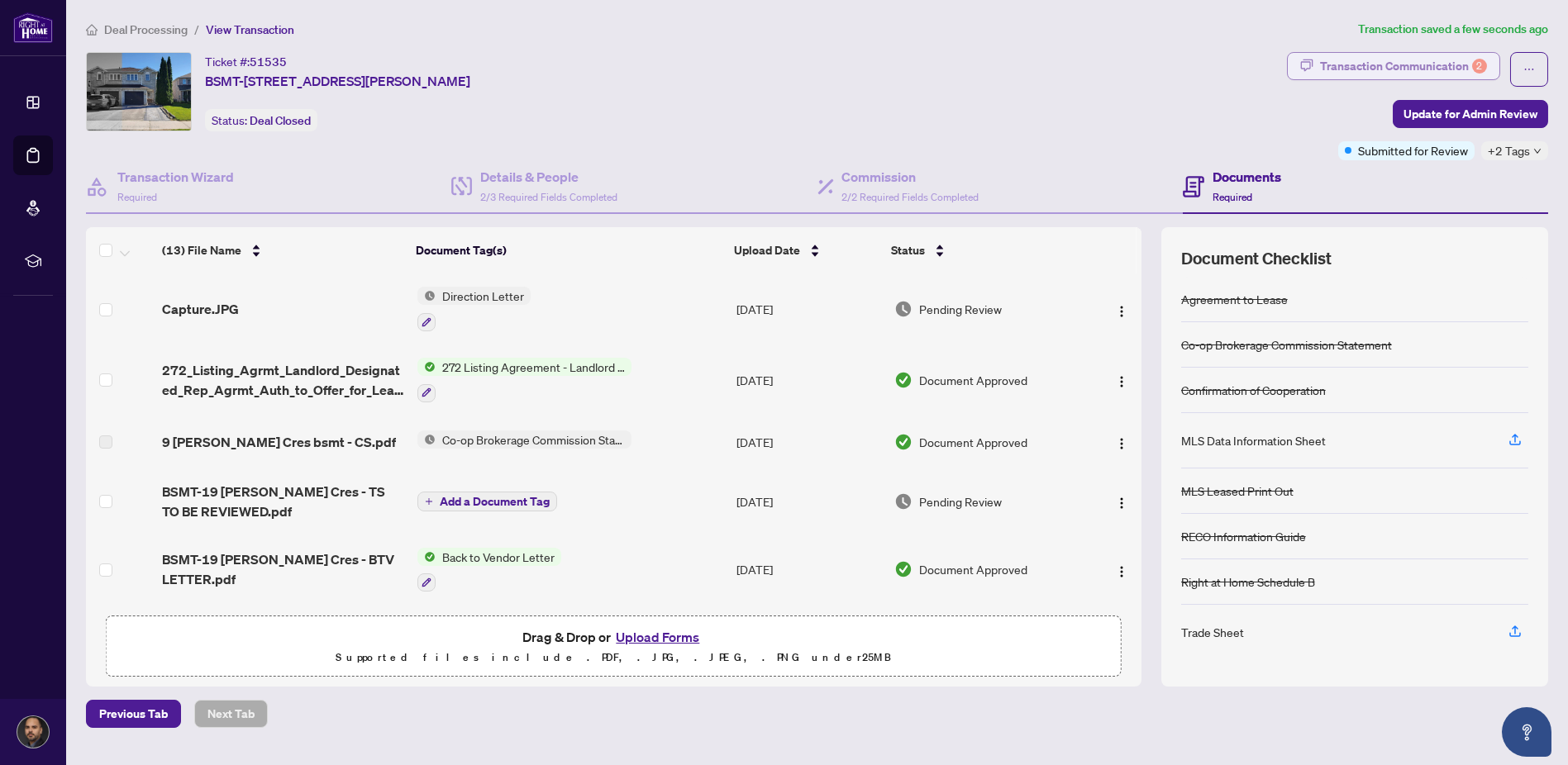
click at [1411, 68] on div "Transaction Communication 2" at bounding box center [1403, 66] width 167 height 26
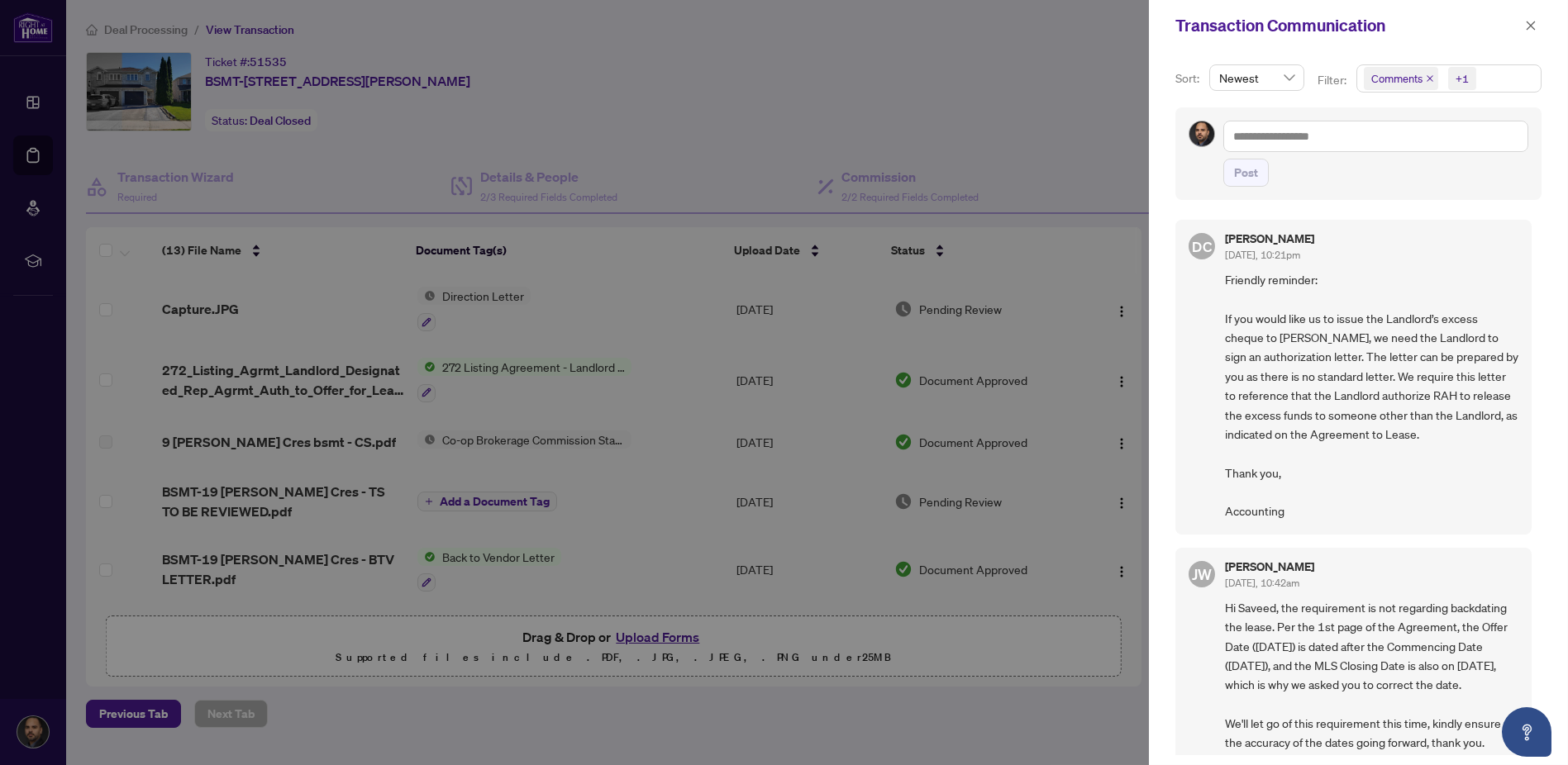
click at [1329, 336] on span "Friendly reminder: If you would like us to issue the Landlord’s excess cheque t…" at bounding box center [1371, 395] width 294 height 251
click at [1256, 233] on h5 "Dawn Chan" at bounding box center [1269, 238] width 89 height 11
click at [1218, 234] on div "DC Dawn Chan Sep/17/2025, 10:21pm Friendly reminder: If you would like us to is…" at bounding box center [1353, 377] width 356 height 315
click at [1209, 249] on span "DC" at bounding box center [1202, 245] width 20 height 22
click at [1244, 249] on span "Sep/17/2025, 10:21pm" at bounding box center [1262, 255] width 75 height 12
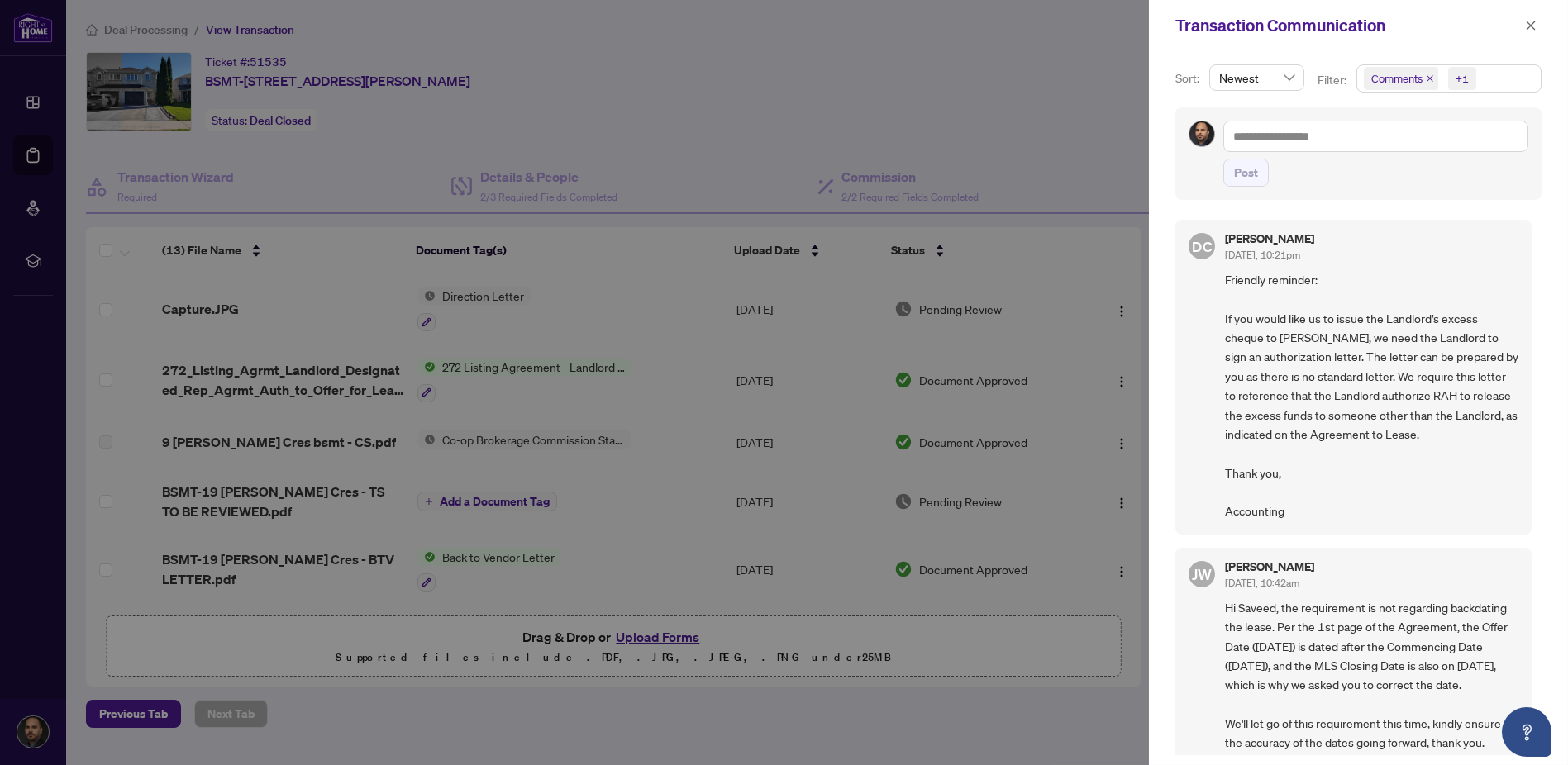
click at [1266, 274] on span "Friendly reminder: If you would like us to issue the Landlord’s excess cheque t…" at bounding box center [1371, 395] width 294 height 251
click at [1401, 83] on span "Comments" at bounding box center [1396, 78] width 51 height 17
click at [1430, 77] on icon "close" at bounding box center [1430, 78] width 8 height 8
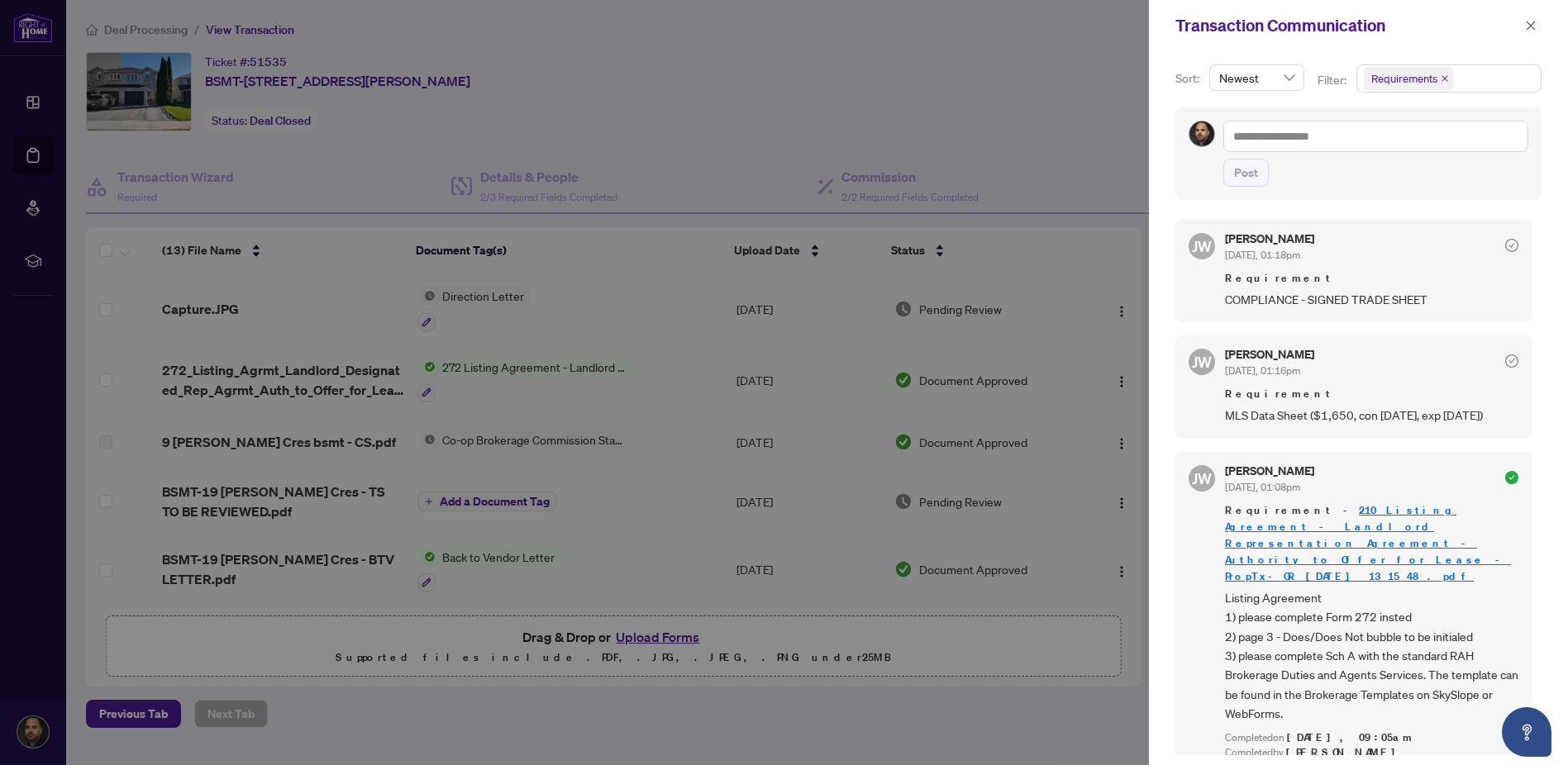
click at [1331, 274] on span "Requirement" at bounding box center [1371, 278] width 294 height 17
click at [1509, 358] on icon "check-circle" at bounding box center [1512, 361] width 6 height 5
click at [1505, 244] on icon "check-circle" at bounding box center [1511, 245] width 13 height 13
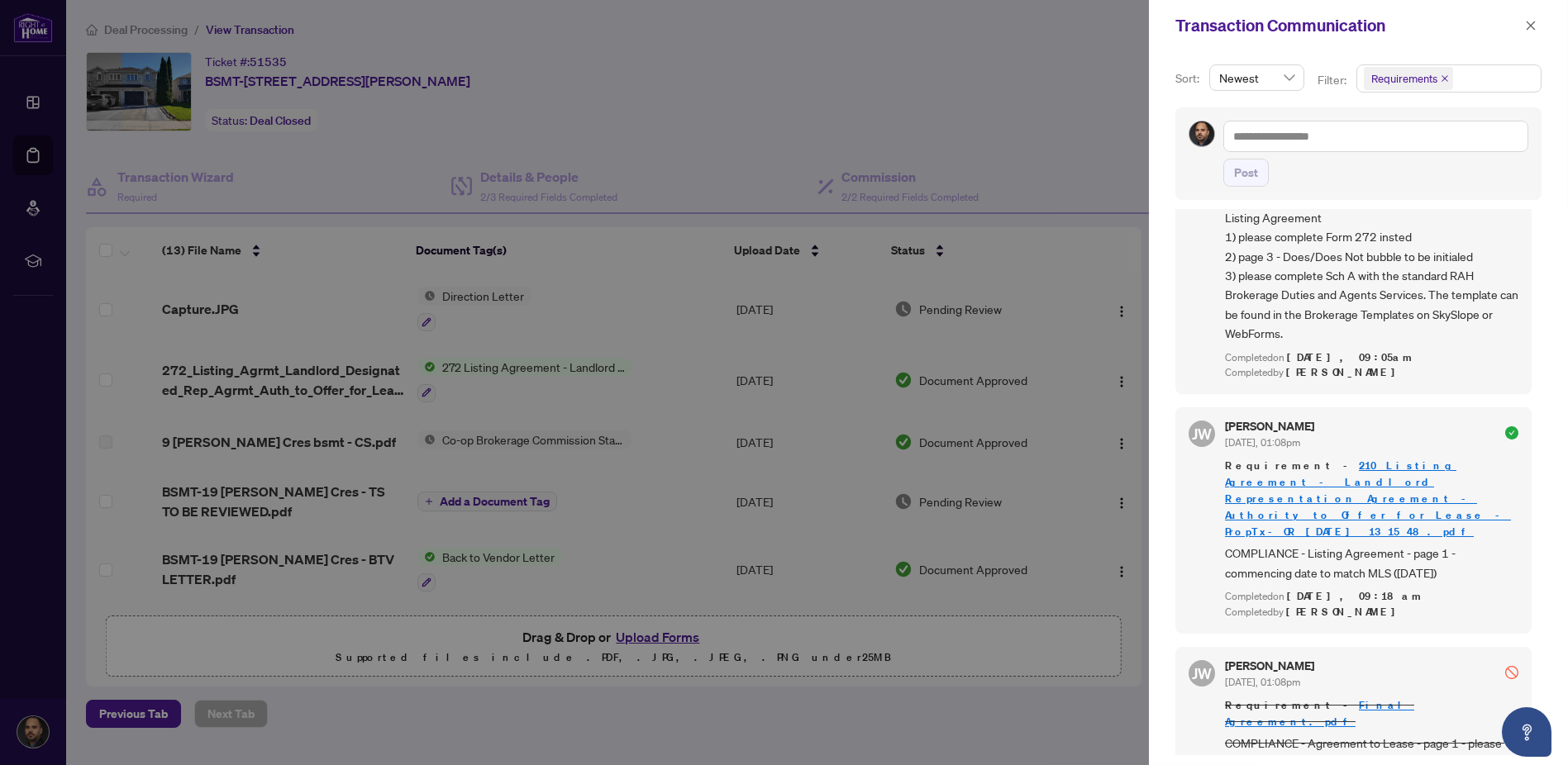
scroll to position [2, 0]
click at [1534, 22] on icon "close" at bounding box center [1530, 25] width 11 height 11
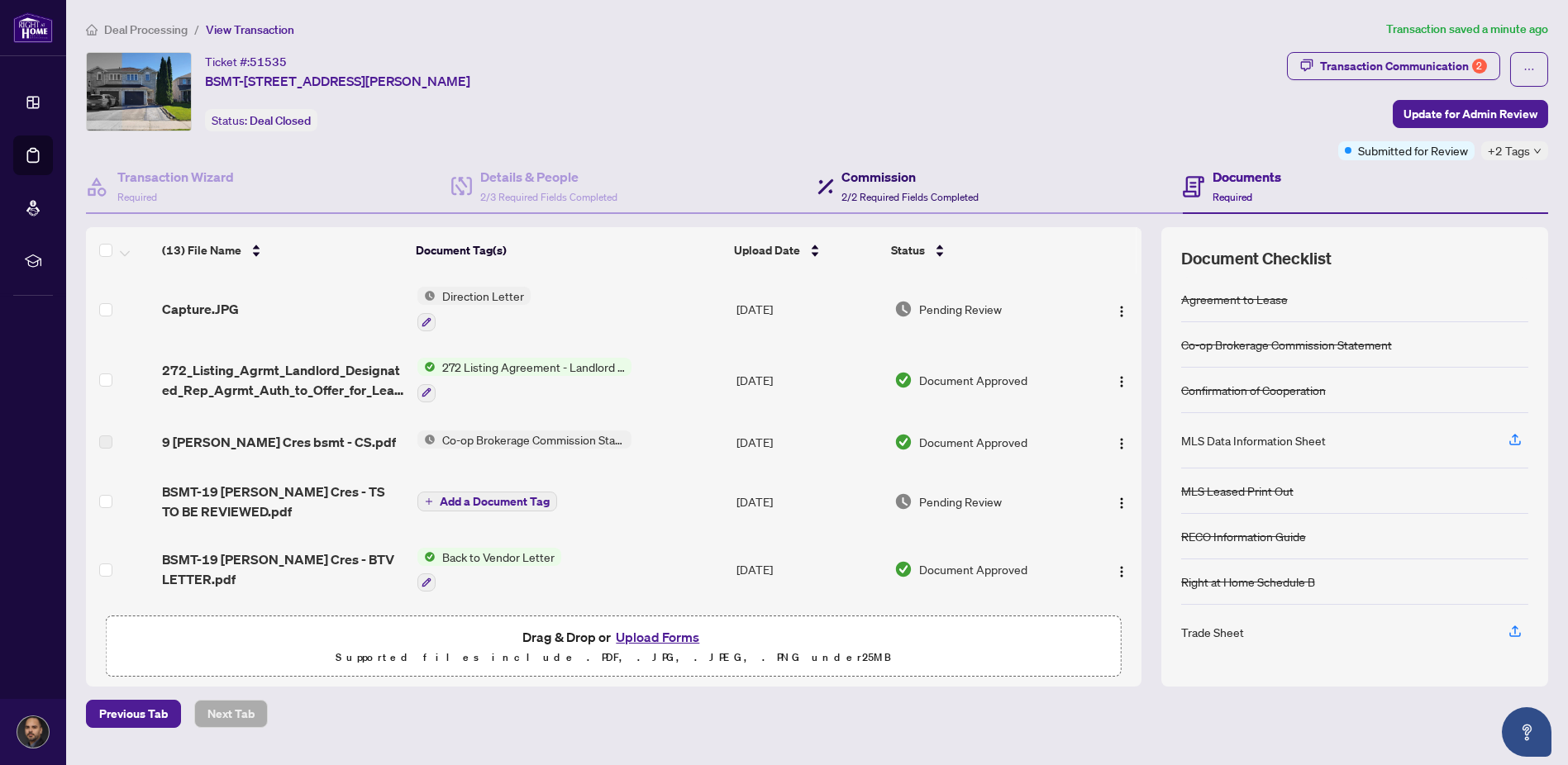
click at [855, 197] on span "2/2 Required Fields Completed" at bounding box center [911, 197] width 138 height 12
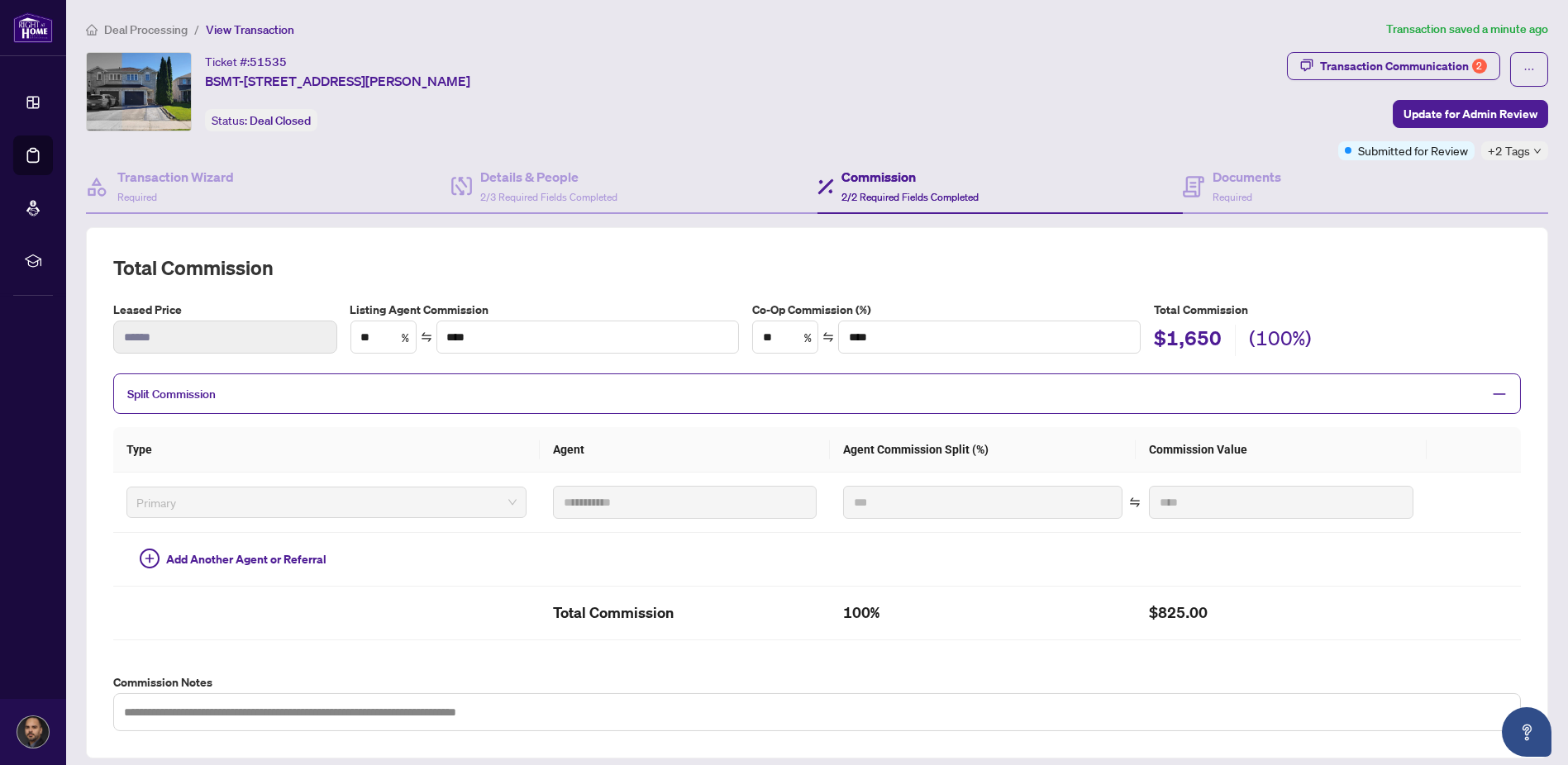
click at [1172, 81] on div "Ticket #: 51535 BSMT-[STREET_ADDRESS][PERSON_NAME] Status: Deal Closed" at bounding box center [683, 91] width 1195 height 80
click at [1523, 65] on icon "ellipsis" at bounding box center [1529, 69] width 11 height 11
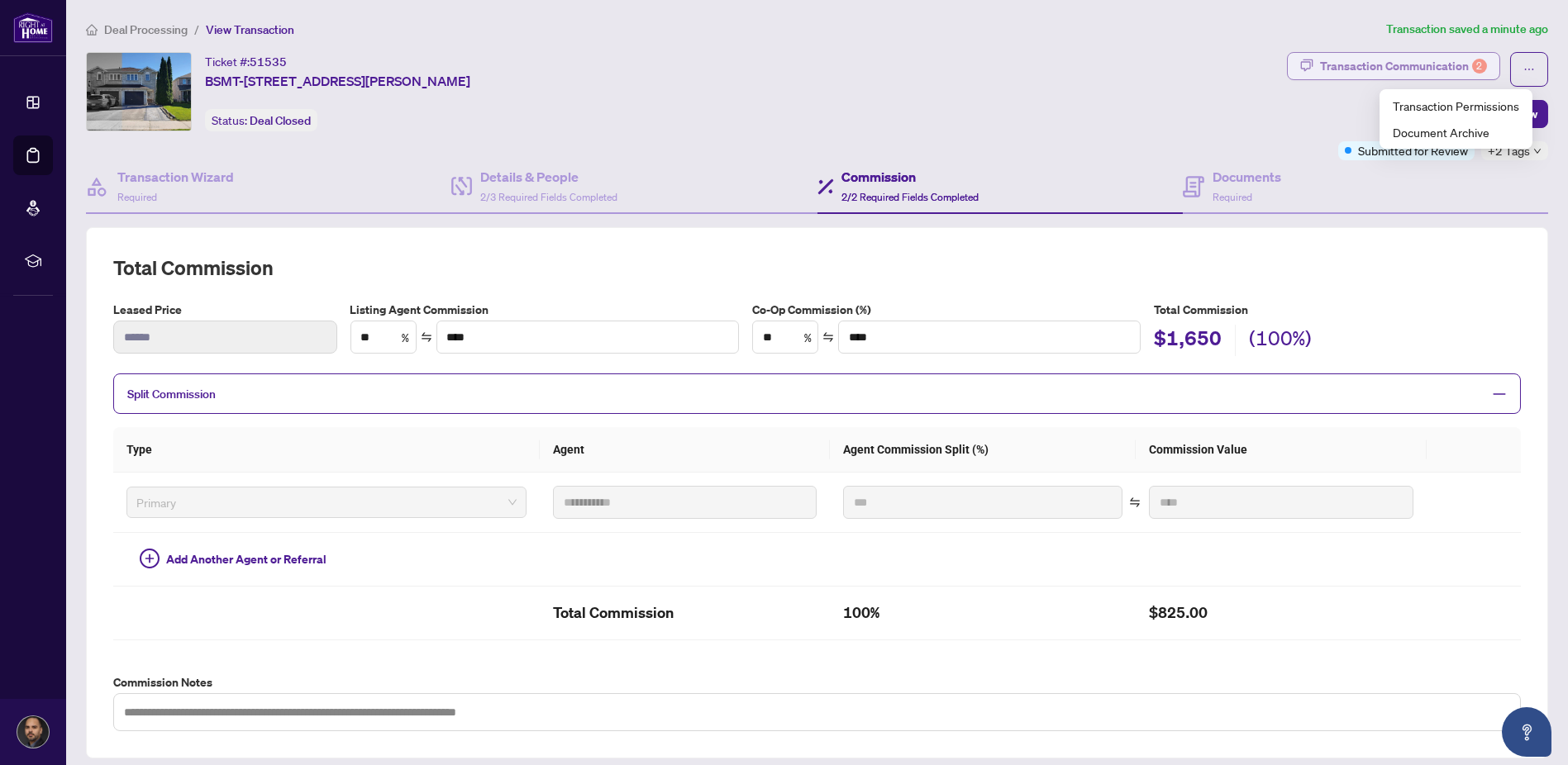
click at [1381, 74] on div "Transaction Communication 2" at bounding box center [1403, 66] width 167 height 26
type textarea "**********"
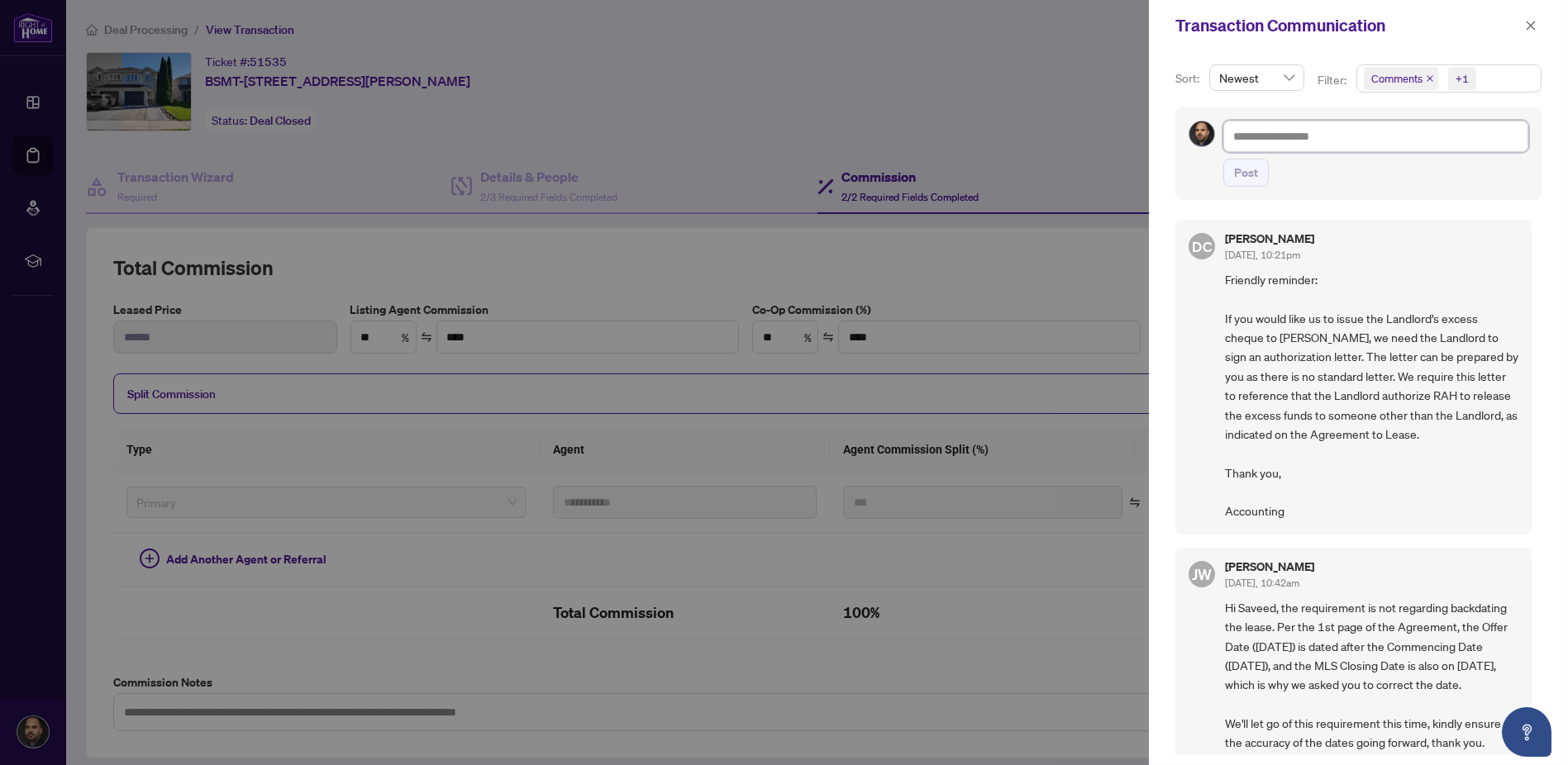
click at [1274, 139] on textarea at bounding box center [1376, 136] width 305 height 31
click at [1525, 29] on icon "close" at bounding box center [1530, 25] width 11 height 11
